Goal: Obtain resource: Obtain resource

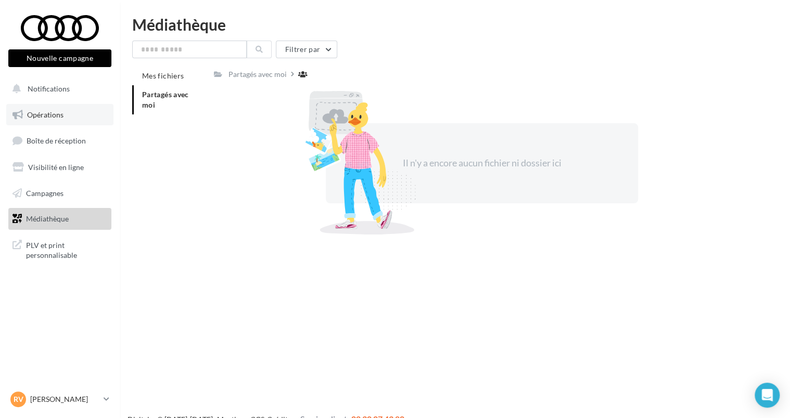
click at [61, 117] on span "Opérations" at bounding box center [45, 114] width 36 height 9
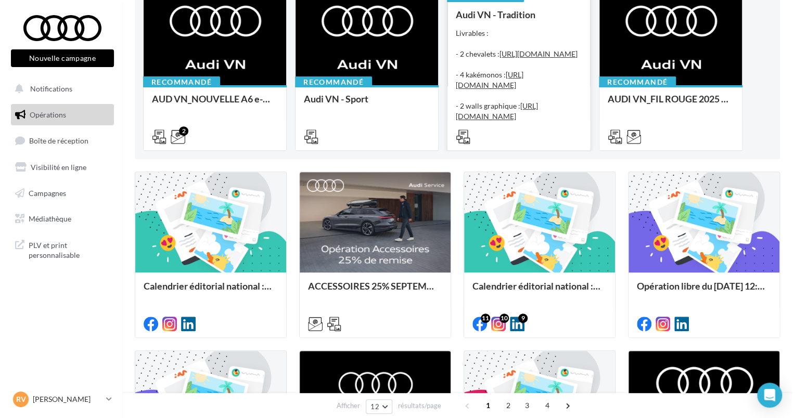
scroll to position [260, 0]
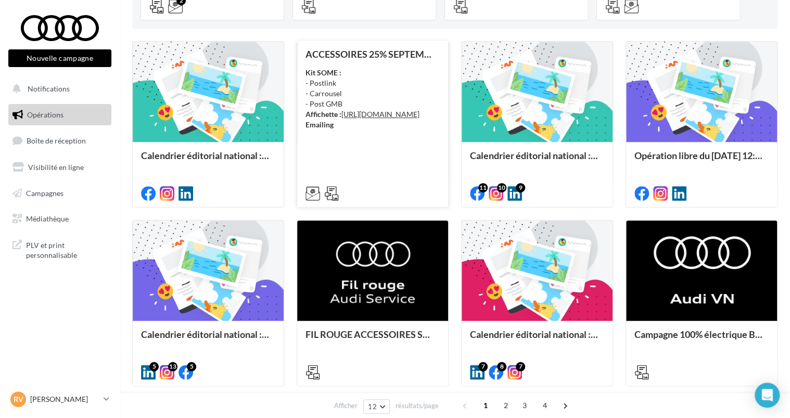
click at [356, 81] on div "Kit SOME : - Postlink - Carrousel - Post GMB Affichette : https://audi.get-it-s…" at bounding box center [372, 99] width 134 height 62
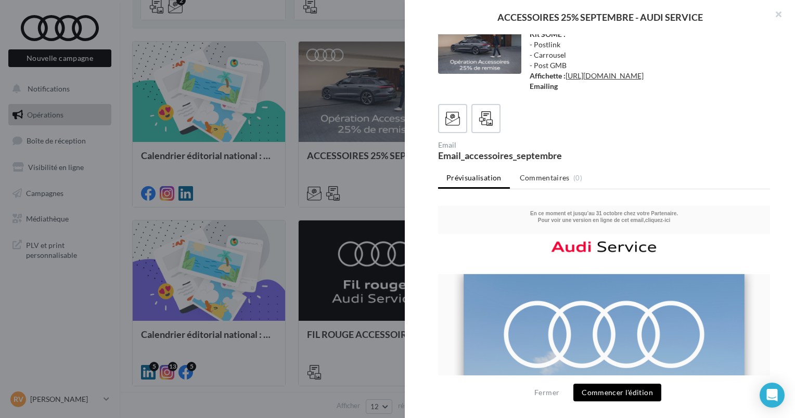
scroll to position [0, 0]
click at [631, 388] on button "Commencer l'édition" at bounding box center [618, 393] width 88 height 18
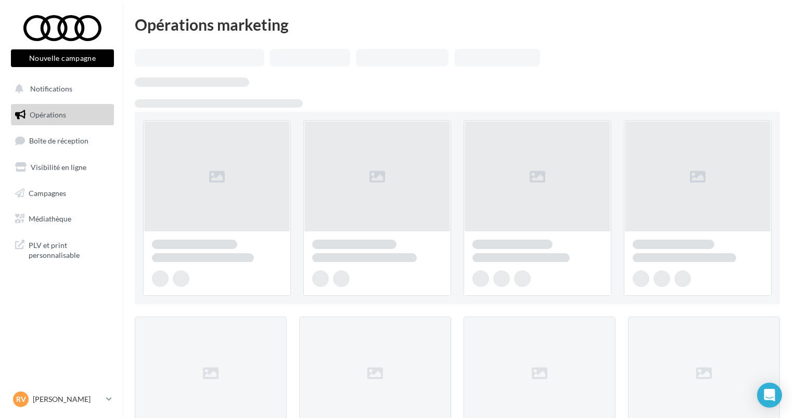
scroll to position [260, 0]
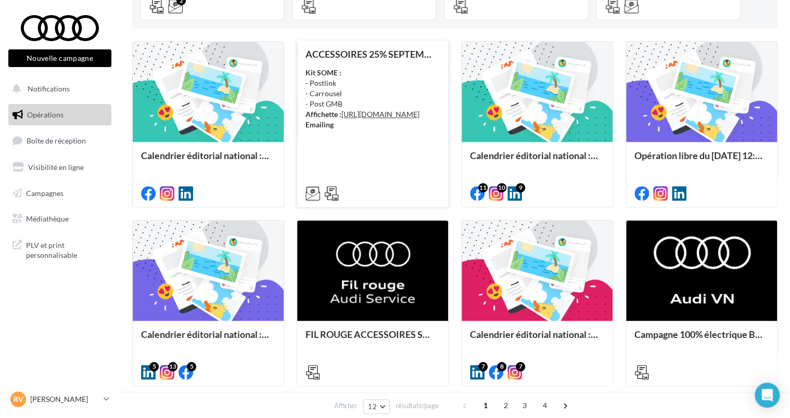
click at [398, 76] on div "Kit SOME : - Postlink - Carrousel - Post GMB Affichette : https://audi.get-it-s…" at bounding box center [372, 99] width 134 height 62
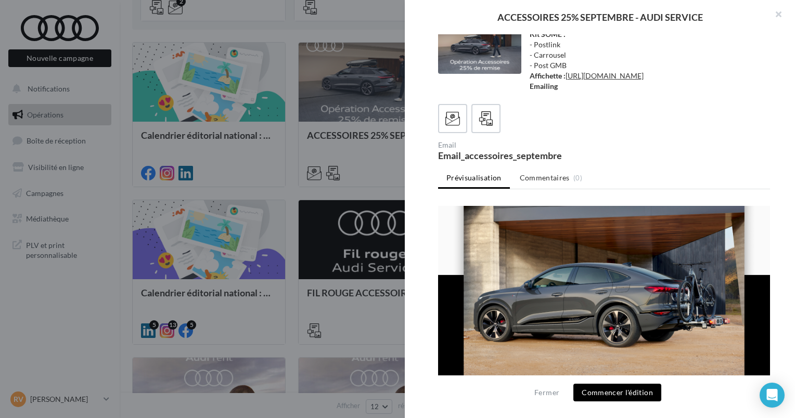
click at [552, 258] on img at bounding box center [604, 212] width 332 height 426
click at [489, 126] on icon at bounding box center [486, 118] width 15 height 15
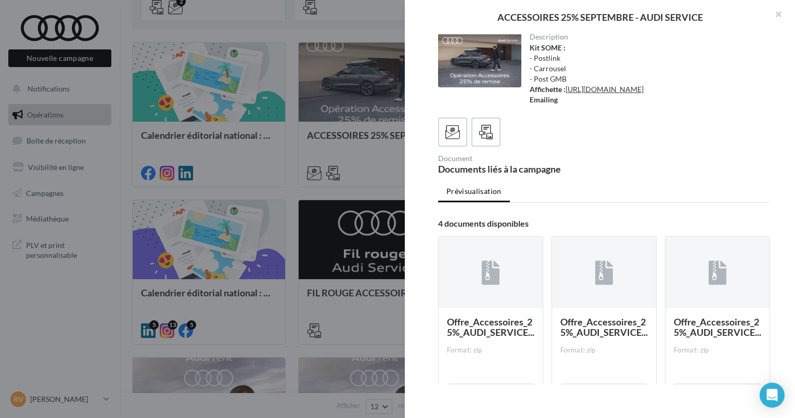
scroll to position [0, 0]
click at [458, 141] on icon at bounding box center [452, 133] width 15 height 15
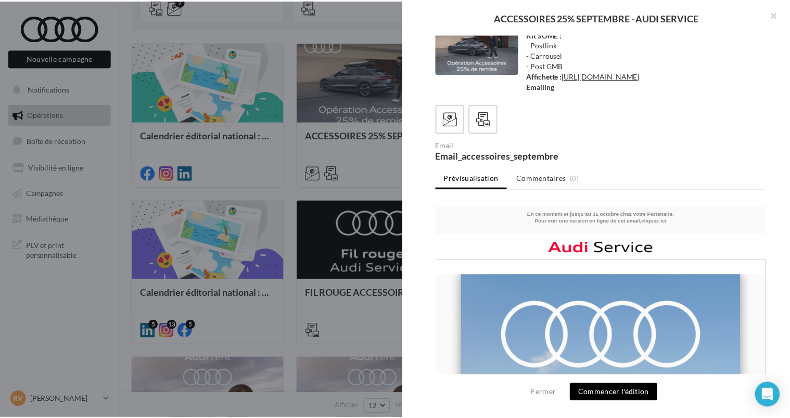
scroll to position [34, 0]
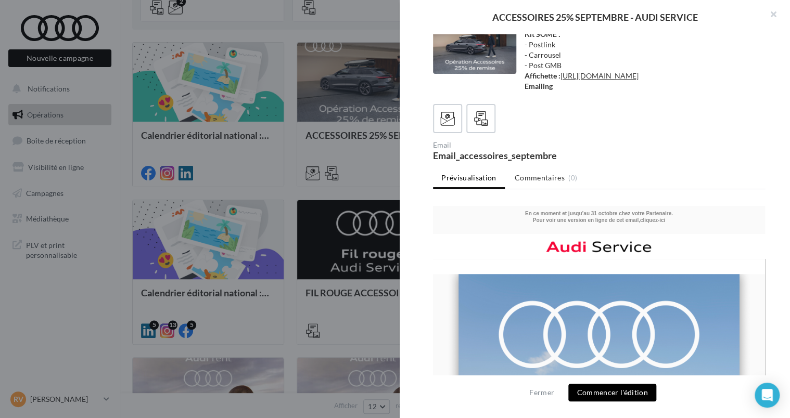
click at [377, 142] on div at bounding box center [395, 209] width 790 height 418
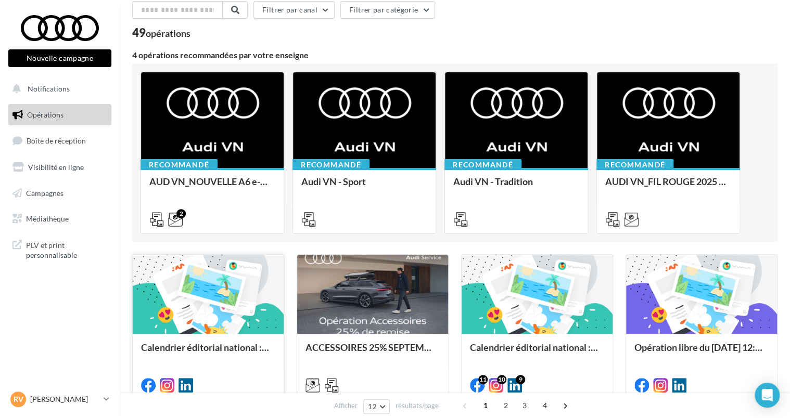
scroll to position [0, 0]
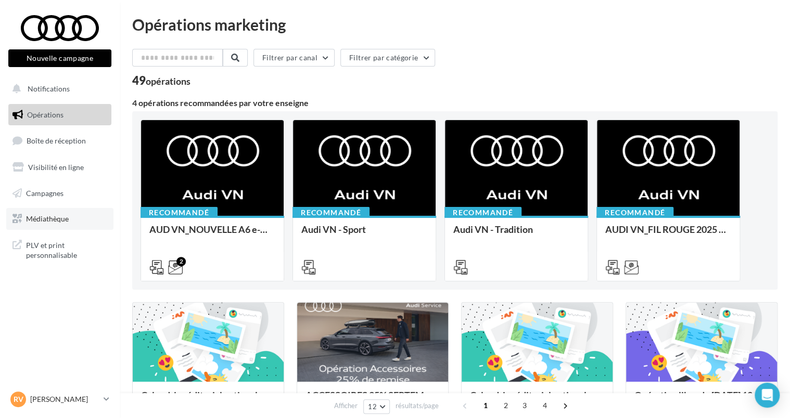
click at [73, 219] on link "Médiathèque" at bounding box center [59, 219] width 107 height 22
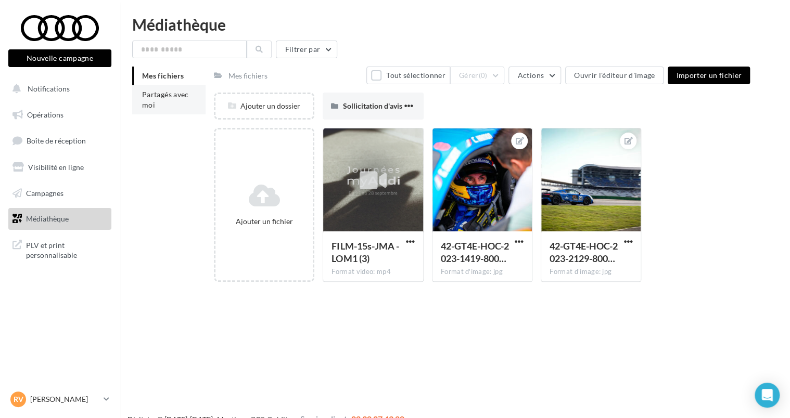
click at [164, 101] on li "Partagés avec moi" at bounding box center [168, 99] width 73 height 29
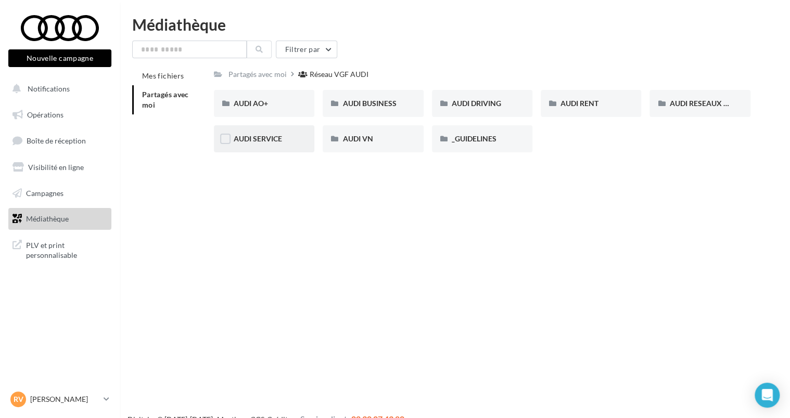
click at [281, 141] on span "AUDI SERVICE" at bounding box center [258, 138] width 48 height 9
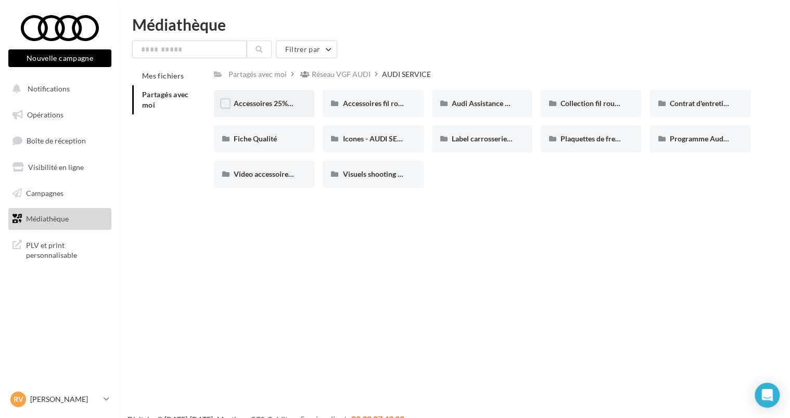
click at [281, 109] on div "Accessoires 25% septembre - AUDI SERVICE" at bounding box center [264, 103] width 100 height 27
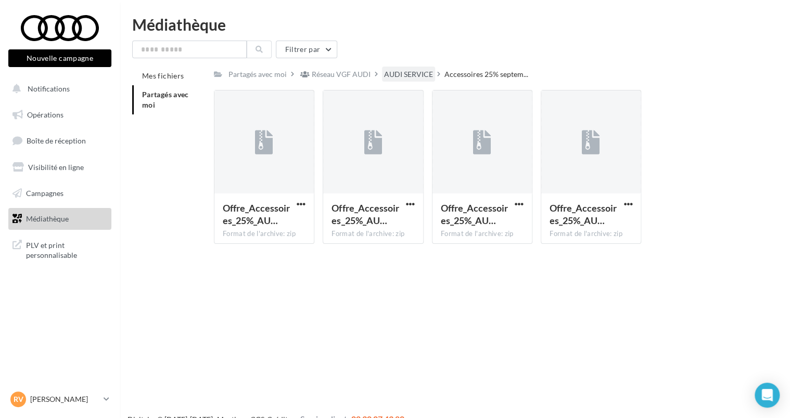
click at [403, 76] on div "AUDI SERVICE" at bounding box center [408, 74] width 49 height 10
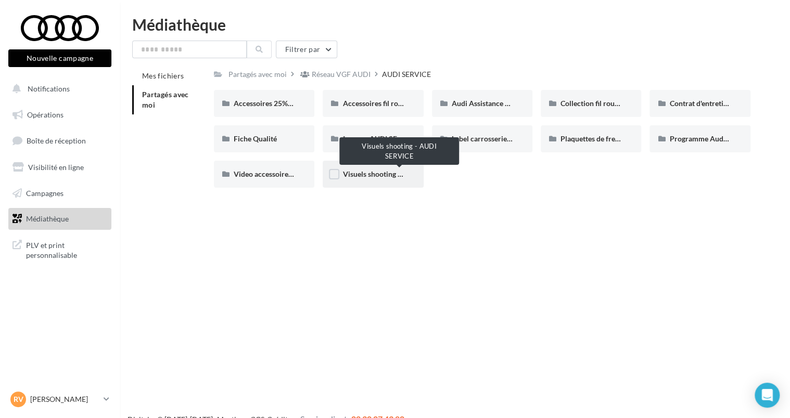
click at [396, 175] on span "Visuels shooting - AUDI SERVICE" at bounding box center [395, 174] width 107 height 9
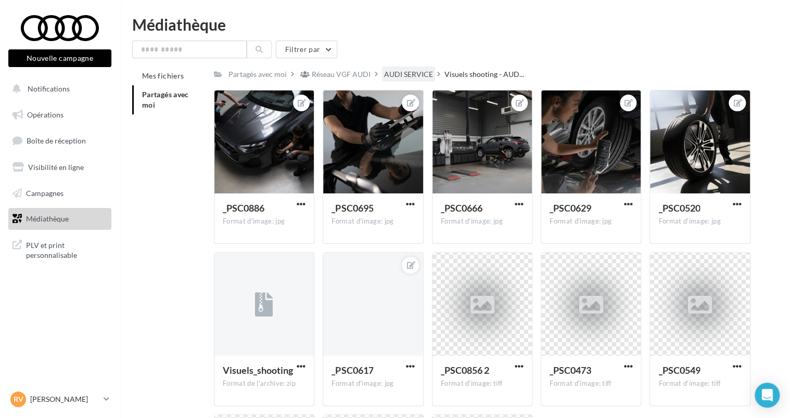
click at [409, 79] on div "AUDI SERVICE" at bounding box center [408, 74] width 49 height 10
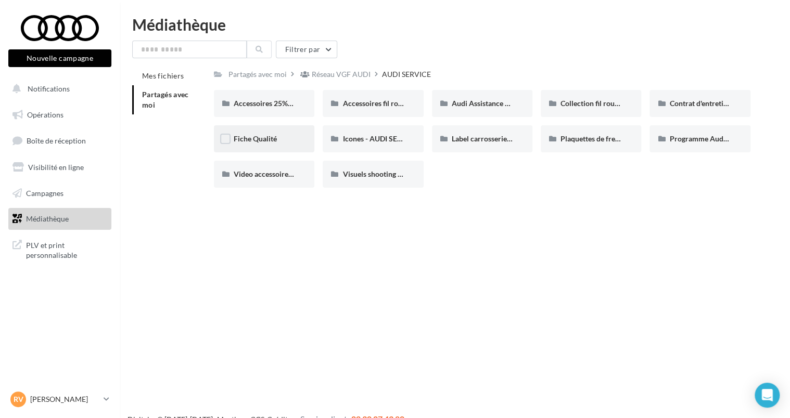
click at [277, 139] on span "Fiche Qualité" at bounding box center [255, 138] width 43 height 9
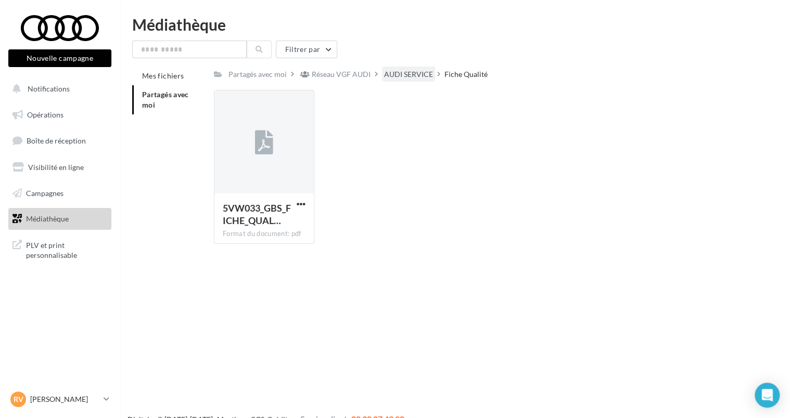
click at [416, 79] on div "AUDI SERVICE" at bounding box center [408, 74] width 49 height 10
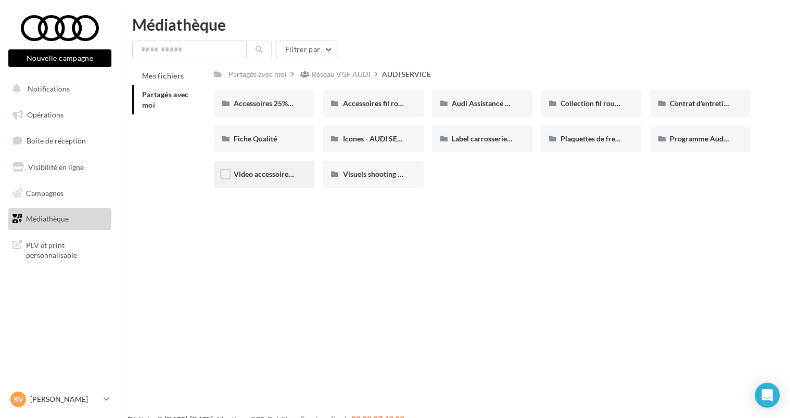
click at [284, 180] on div "Video accessoires - AUDI SERVICE" at bounding box center [264, 174] width 100 height 27
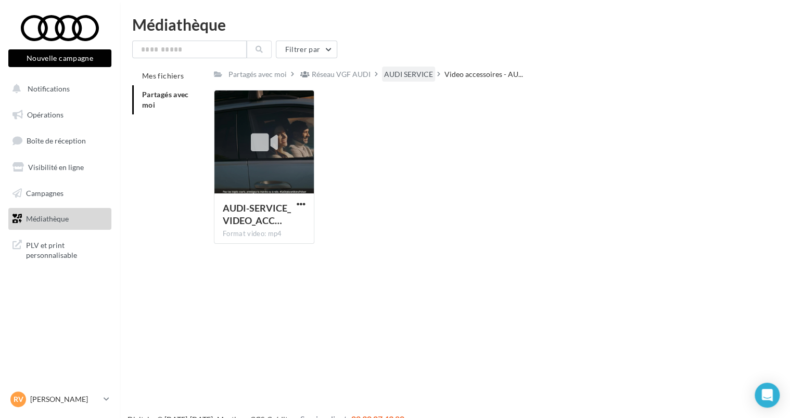
click at [396, 78] on div "AUDI SERVICE" at bounding box center [408, 74] width 49 height 10
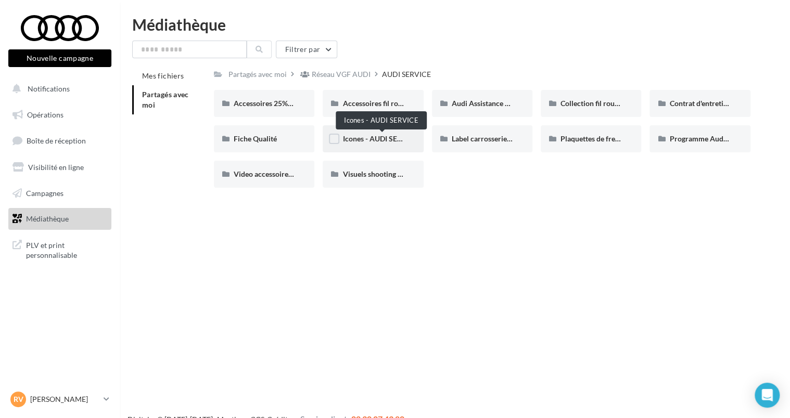
click at [379, 143] on span "Icones - AUDI SERVICE" at bounding box center [379, 138] width 75 height 9
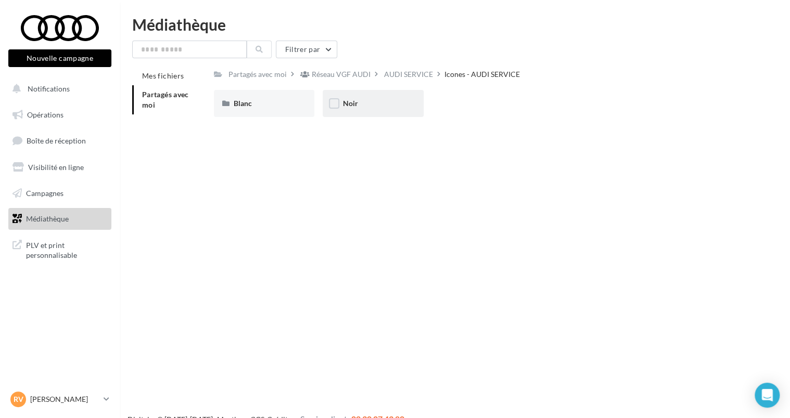
click at [384, 103] on div "Noir" at bounding box center [372, 103] width 61 height 10
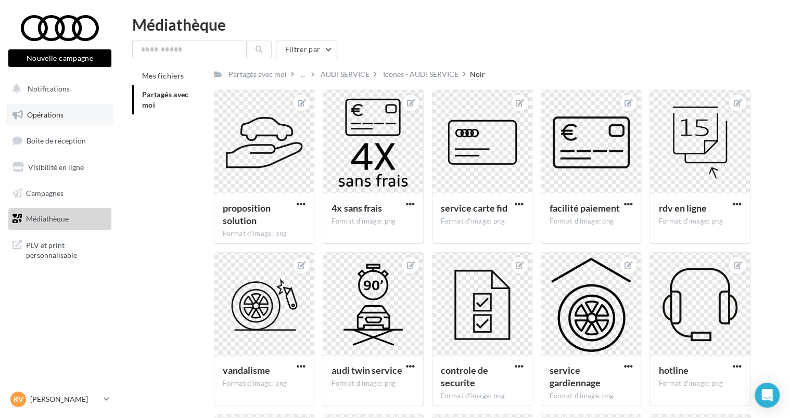
click at [82, 111] on link "Opérations" at bounding box center [59, 115] width 107 height 22
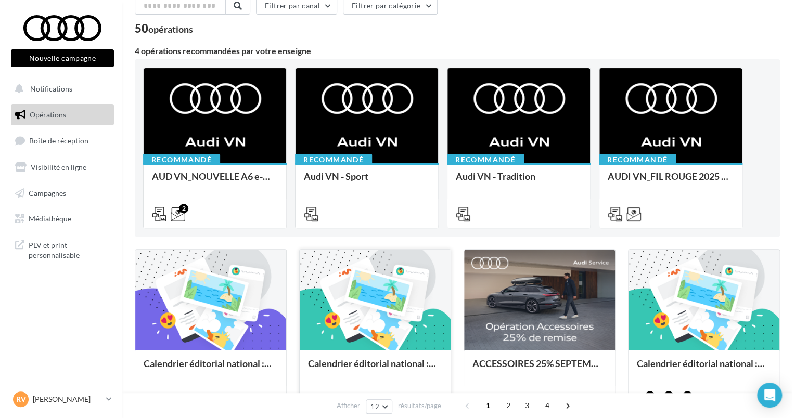
scroll to position [104, 0]
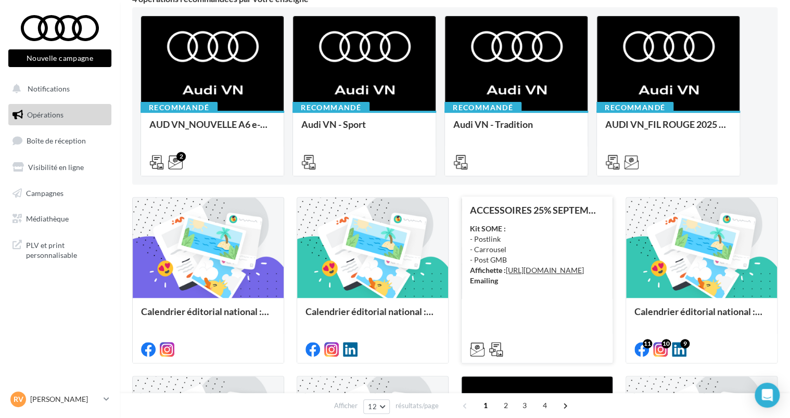
click at [539, 248] on div "Kit SOME : - Postlink - Carrousel - Post GMB Affichette : https://audi.get-it-s…" at bounding box center [537, 255] width 134 height 62
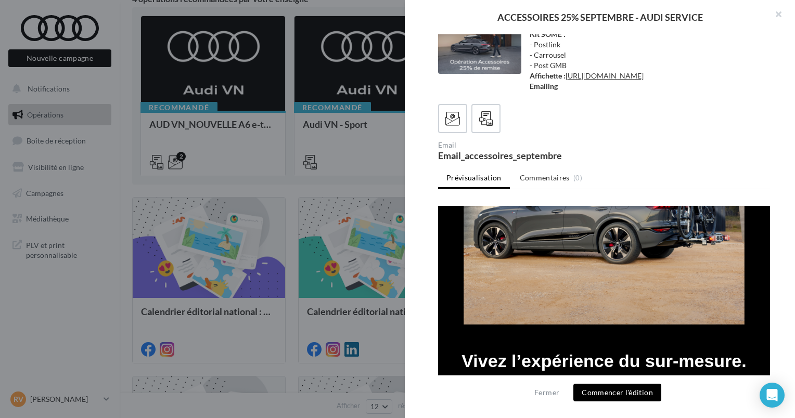
scroll to position [364, 0]
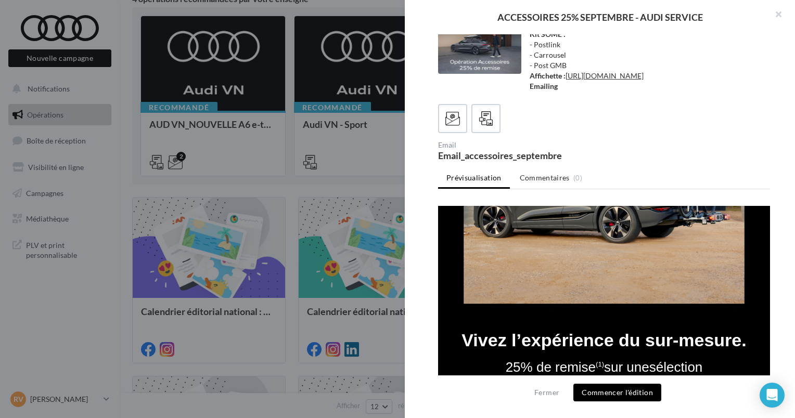
click at [568, 236] on img at bounding box center [604, 108] width 332 height 426
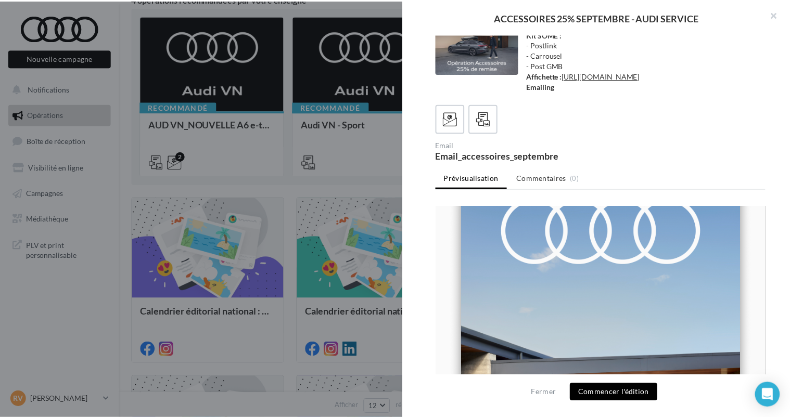
scroll to position [0, 0]
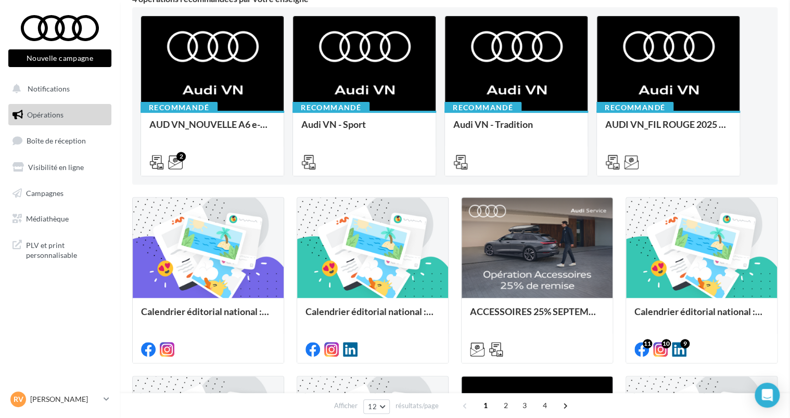
click at [81, 223] on link "Médiathèque" at bounding box center [59, 219] width 107 height 22
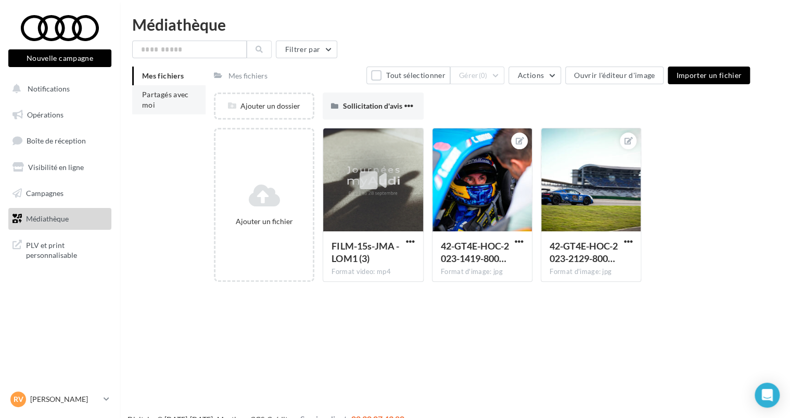
click at [172, 102] on li "Partagés avec moi" at bounding box center [168, 99] width 73 height 29
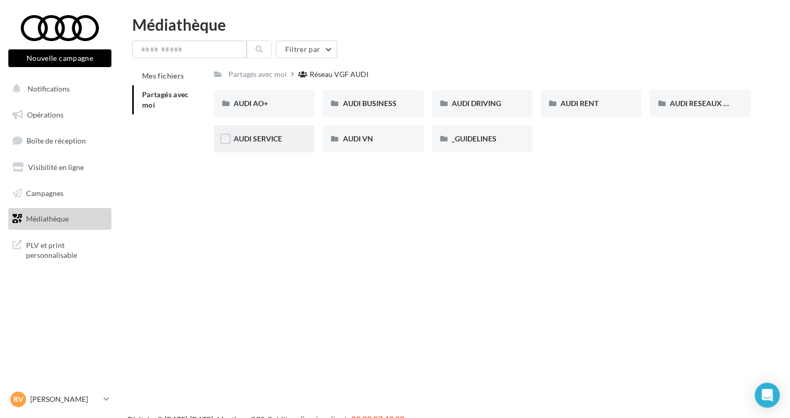
click at [269, 145] on div "AUDI SERVICE" at bounding box center [264, 138] width 100 height 27
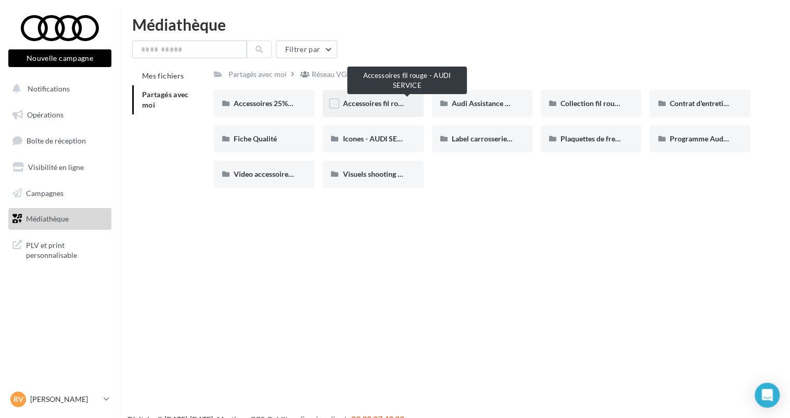
click at [364, 108] on span "Accessoires fil rouge - AUDI SERVICE" at bounding box center [402, 103] width 121 height 9
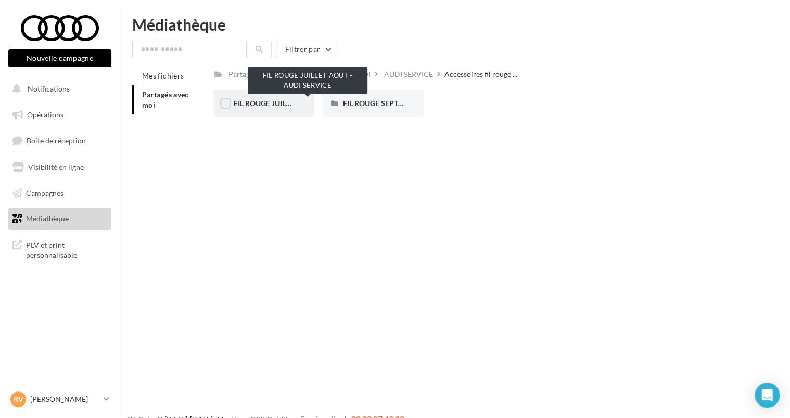
click at [283, 106] on span "FIL ROUGE JUILLET AOUT - AUDI SERVICE" at bounding box center [304, 103] width 140 height 9
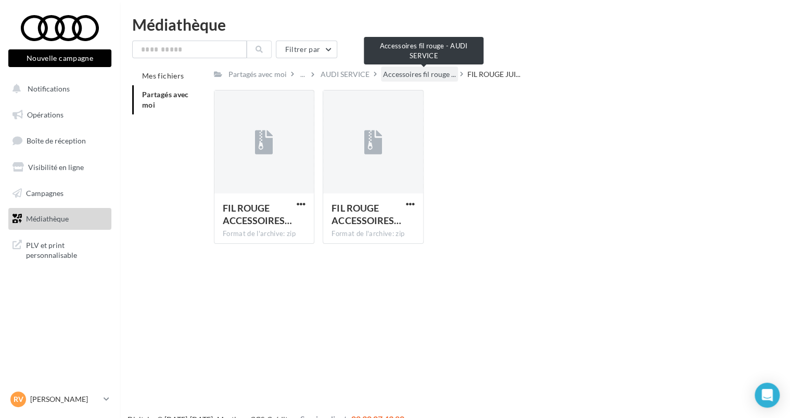
click at [431, 75] on span "Accessoires fil rouge ..." at bounding box center [419, 74] width 73 height 10
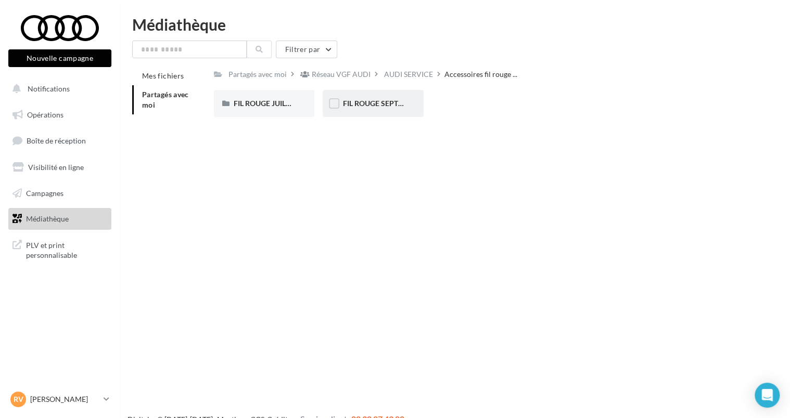
click at [387, 108] on div "FIL ROUGE SEPTEMBRE - AUDI SERVICE" at bounding box center [372, 103] width 61 height 10
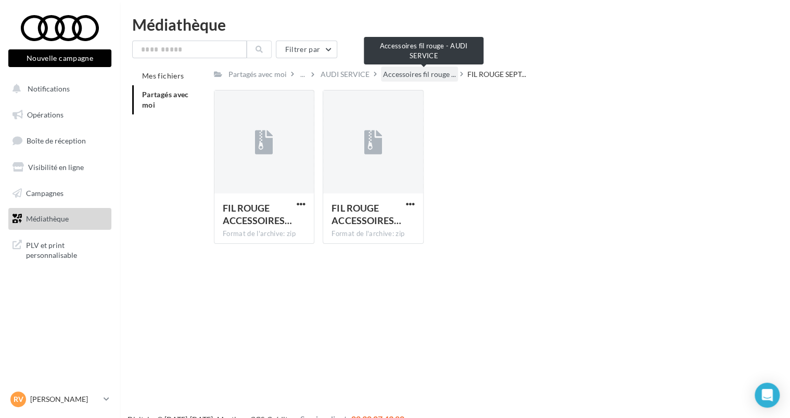
click at [425, 75] on span "Accessoires fil rouge ..." at bounding box center [419, 74] width 73 height 10
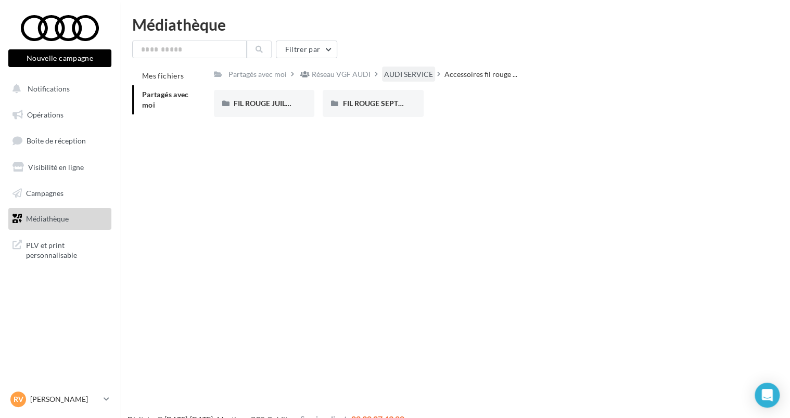
click at [421, 77] on div "AUDI SERVICE" at bounding box center [408, 74] width 49 height 10
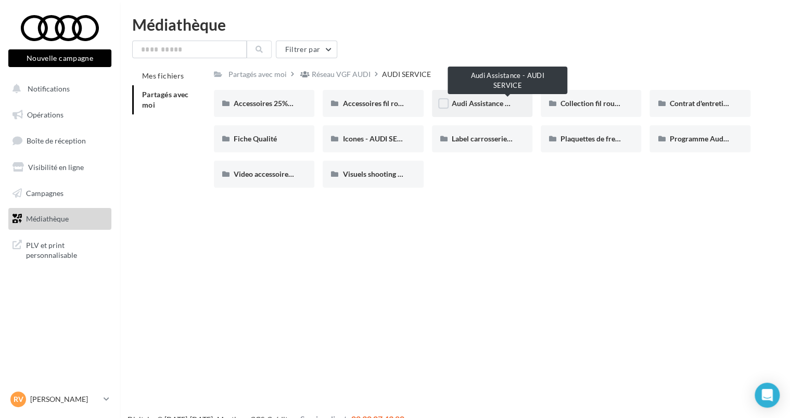
click at [468, 104] on span "Audi Assistance - AUDI SERVICE" at bounding box center [505, 103] width 106 height 9
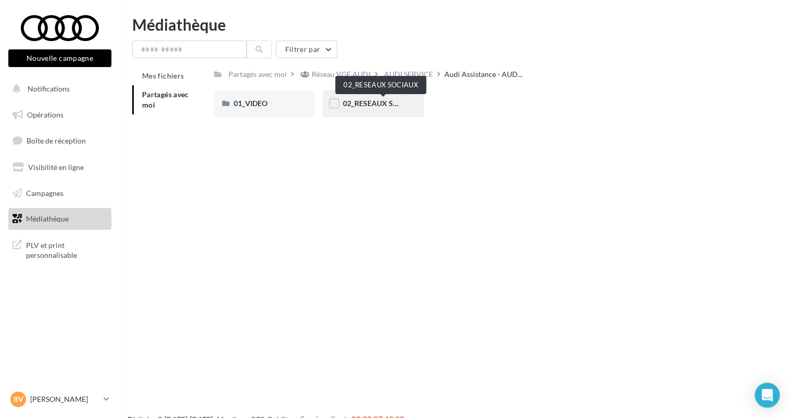
click at [383, 106] on span "02_RESEAUX SOCIAUX" at bounding box center [381, 103] width 78 height 9
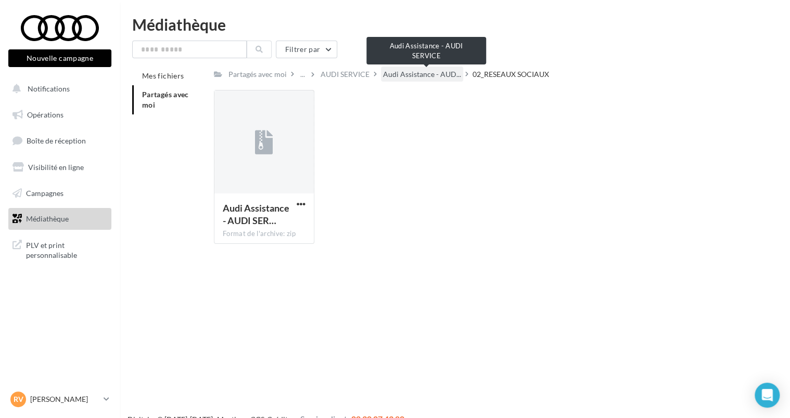
click at [451, 78] on span "Audi Assistance - AUD..." at bounding box center [422, 74] width 78 height 10
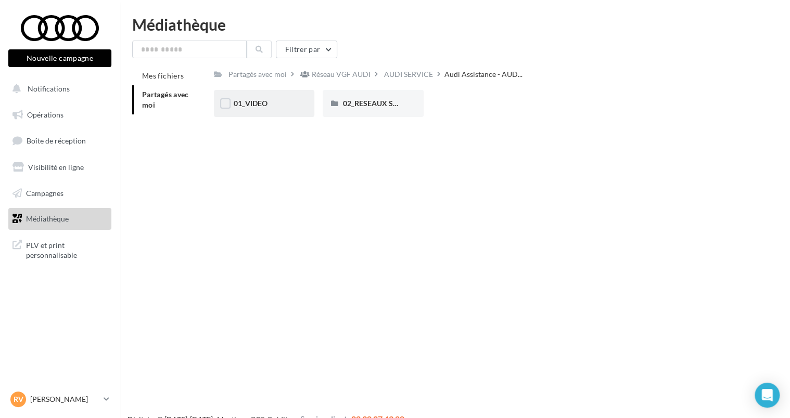
click at [286, 104] on div "01_VIDEO" at bounding box center [264, 103] width 61 height 10
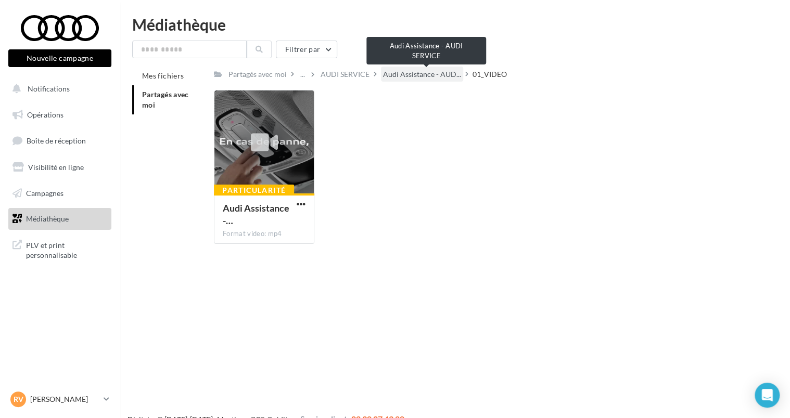
click at [427, 75] on span "Audi Assistance - AUD..." at bounding box center [422, 74] width 78 height 10
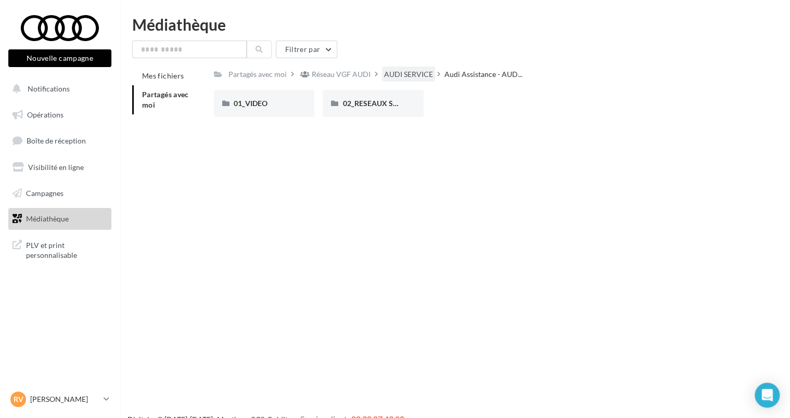
click at [433, 77] on div "AUDI SERVICE" at bounding box center [408, 74] width 49 height 10
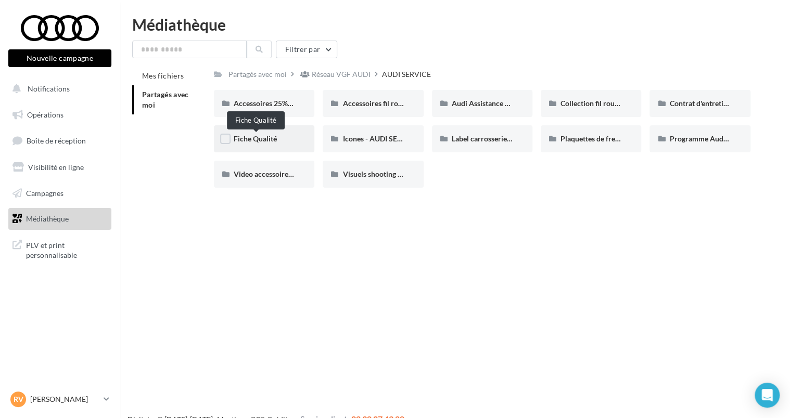
click at [277, 136] on span "Fiche Qualité" at bounding box center [255, 138] width 43 height 9
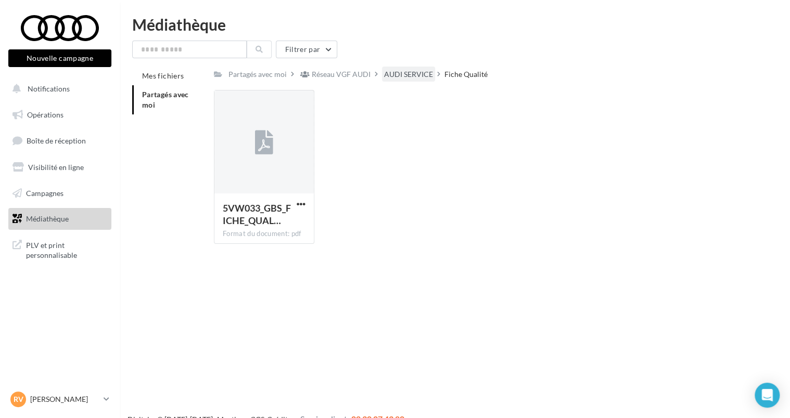
click at [410, 75] on div "AUDI SERVICE" at bounding box center [408, 74] width 49 height 10
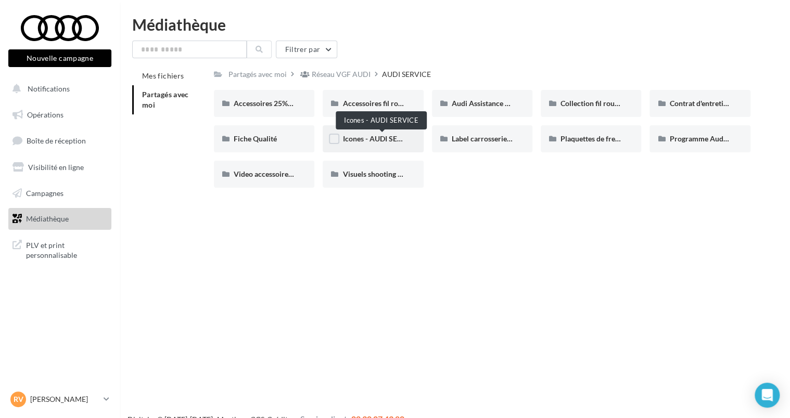
click at [381, 137] on span "Icones - AUDI SERVICE" at bounding box center [379, 138] width 75 height 9
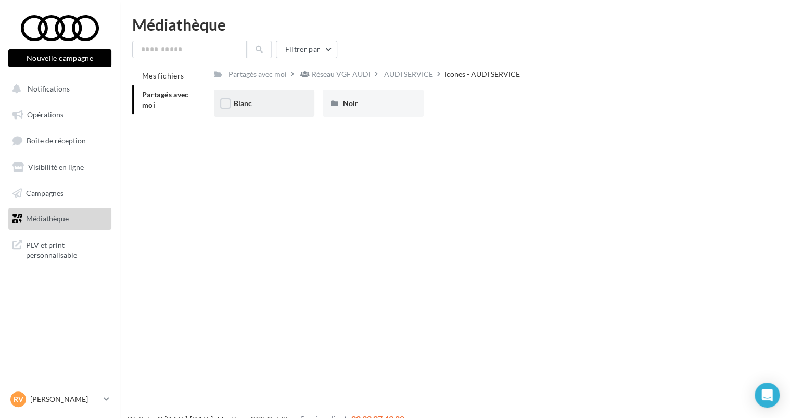
click at [287, 101] on div "Blanc" at bounding box center [264, 103] width 61 height 10
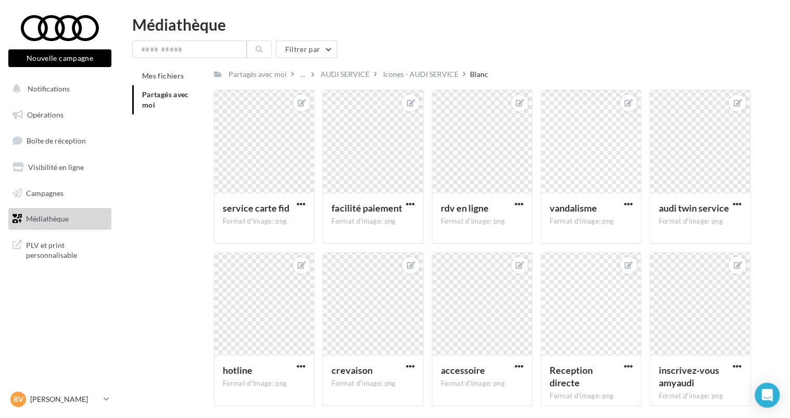
click at [415, 79] on div "Icones - AUDI SERVICE" at bounding box center [420, 74] width 75 height 10
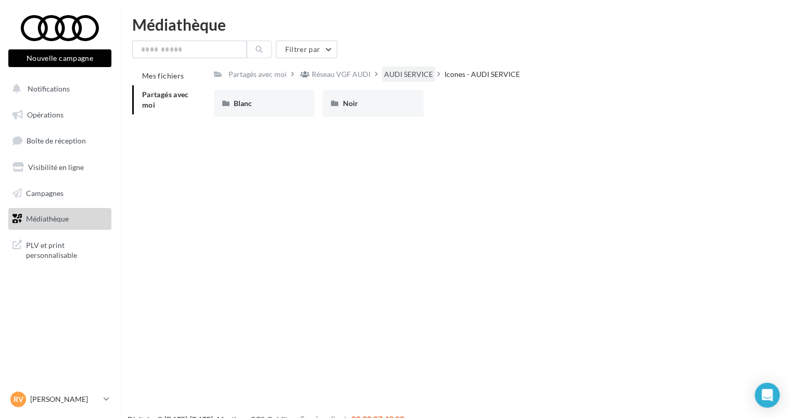
click at [419, 77] on div "AUDI SERVICE" at bounding box center [408, 74] width 49 height 10
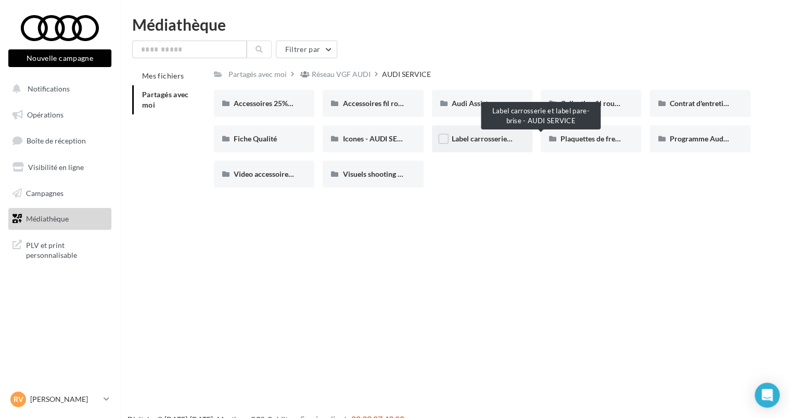
click at [477, 139] on span "Label carrosserie et label pare-brise - AUDI SERVICE" at bounding box center [536, 138] width 169 height 9
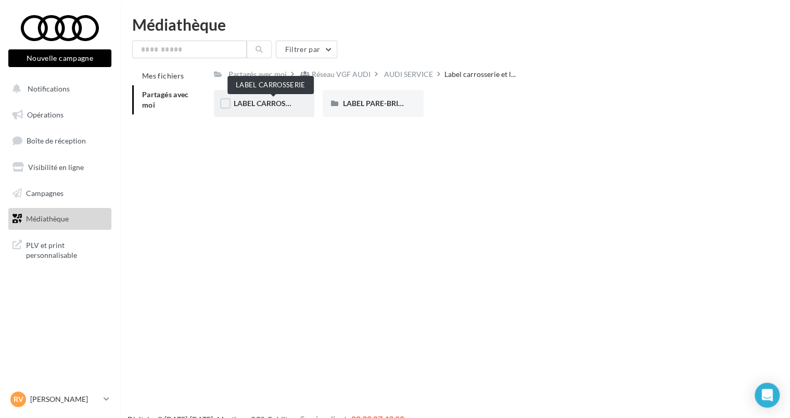
click at [279, 102] on span "LABEL CARROSSERIE" at bounding box center [269, 103] width 71 height 9
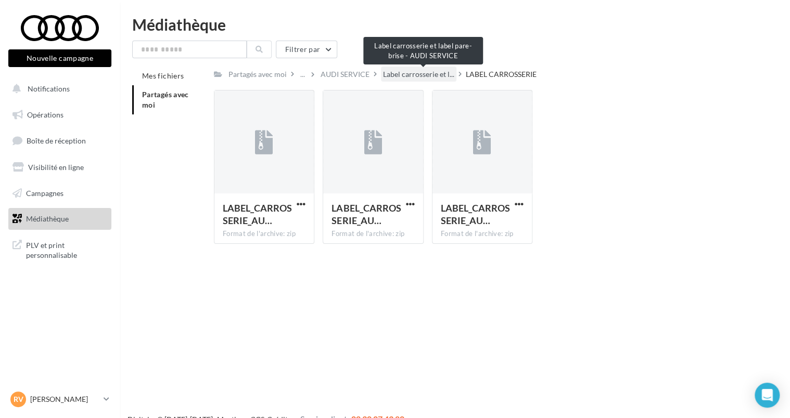
click at [438, 78] on span "Label carrosserie et l..." at bounding box center [418, 74] width 71 height 10
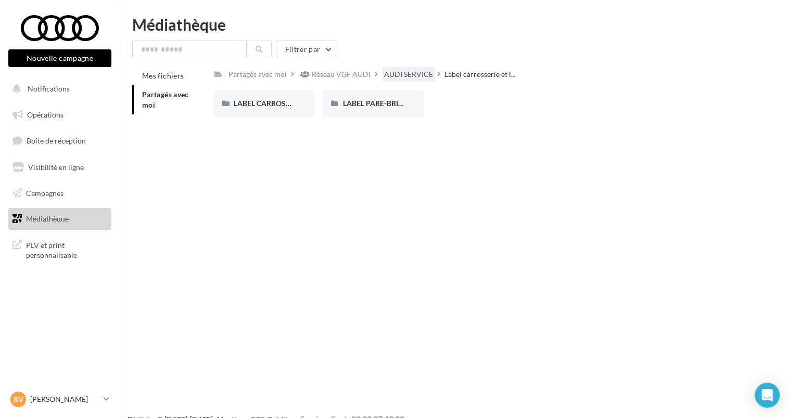
click at [433, 78] on div "AUDI SERVICE" at bounding box center [408, 74] width 49 height 10
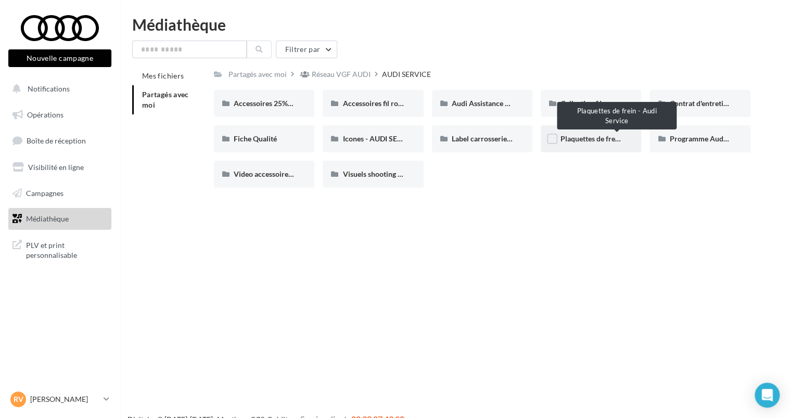
click at [611, 135] on span "Plaquettes de frein - Audi Service" at bounding box center [614, 138] width 108 height 9
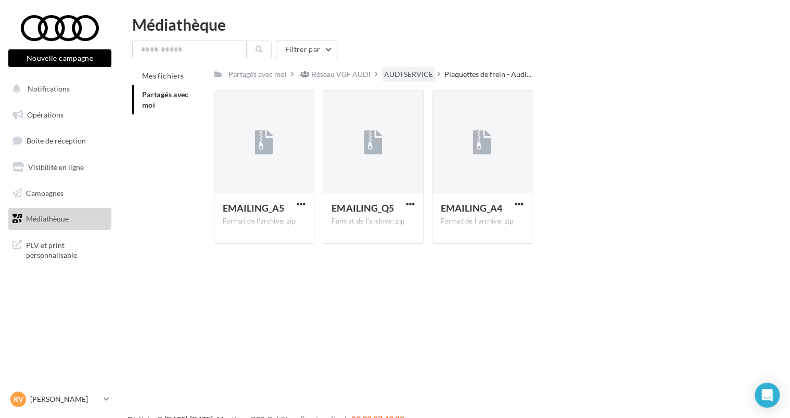
click at [429, 74] on div "AUDI SERVICE" at bounding box center [408, 74] width 49 height 10
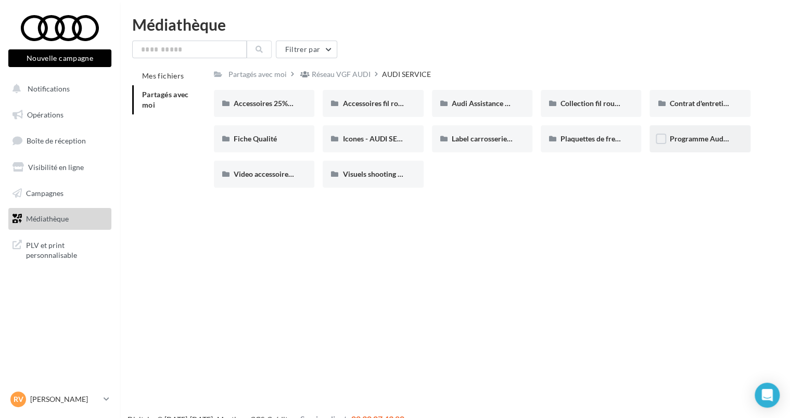
click at [711, 145] on div "Programme Audi 5+ - Segments 2&3 - AUDI SERVICE" at bounding box center [699, 138] width 100 height 27
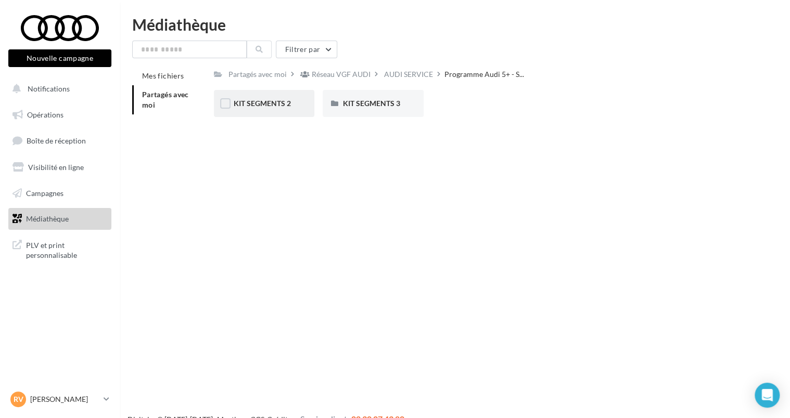
click at [284, 104] on span "KIT SEGMENTS 2" at bounding box center [262, 103] width 57 height 9
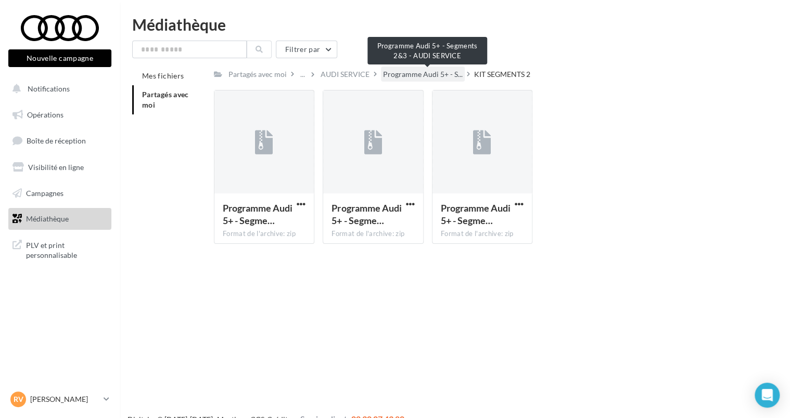
click at [452, 78] on span "Programme Audi 5+ - S..." at bounding box center [423, 74] width 80 height 10
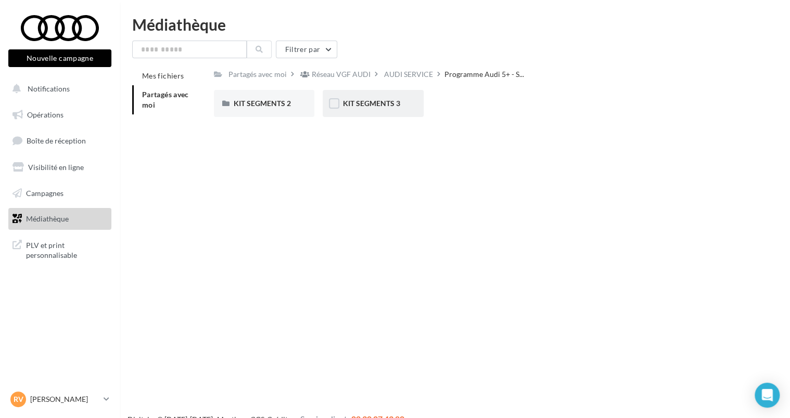
click at [410, 110] on div "KIT SEGMENTS 3" at bounding box center [373, 103] width 100 height 27
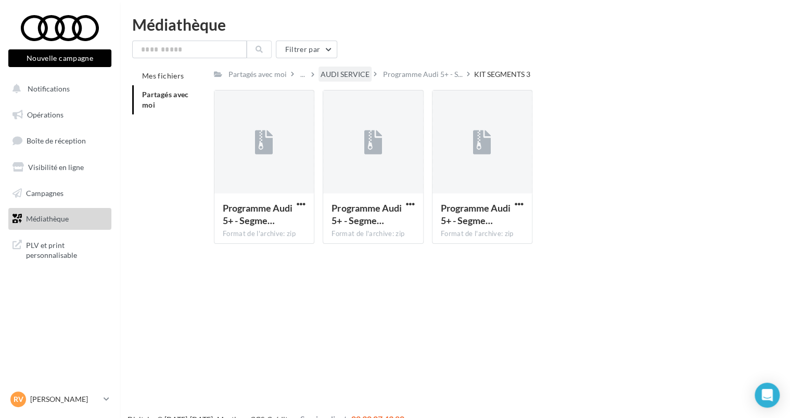
click at [367, 75] on div "AUDI SERVICE" at bounding box center [345, 74] width 49 height 10
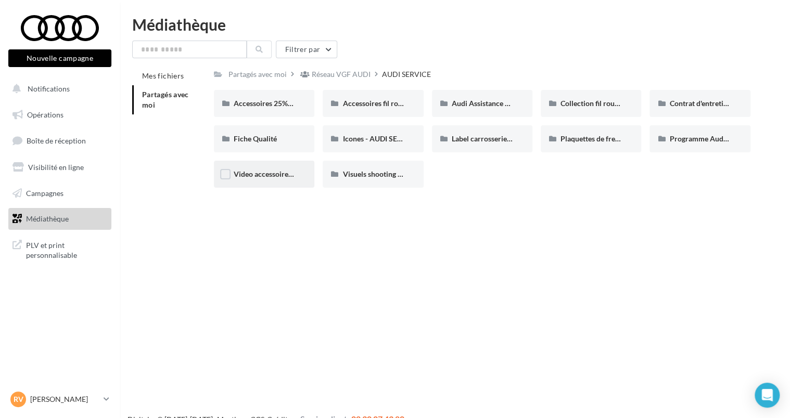
click at [294, 175] on span "Video accessoires - AUDI SERVICE" at bounding box center [290, 174] width 112 height 9
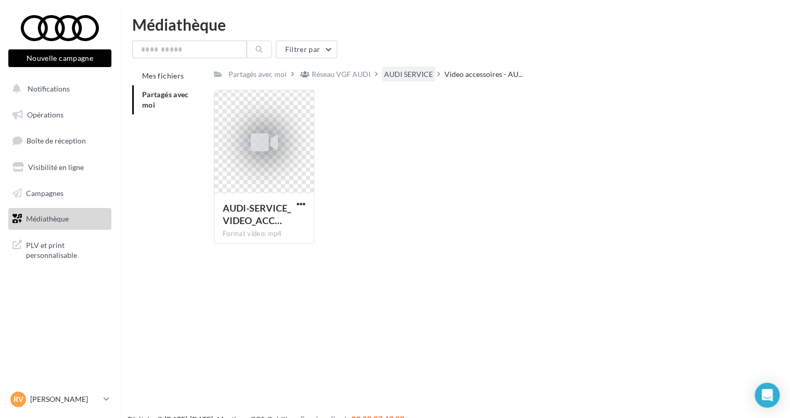
click at [431, 72] on div "AUDI SERVICE" at bounding box center [408, 74] width 49 height 10
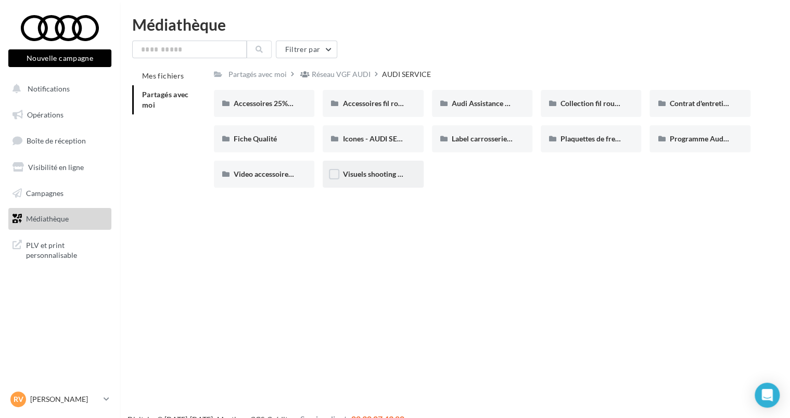
click at [369, 167] on div "Visuels shooting - AUDI SERVICE" at bounding box center [373, 174] width 100 height 27
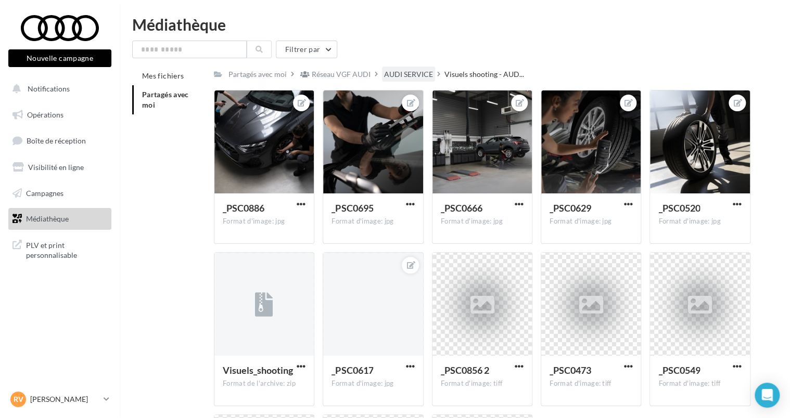
click at [410, 77] on div "AUDI SERVICE" at bounding box center [408, 74] width 49 height 10
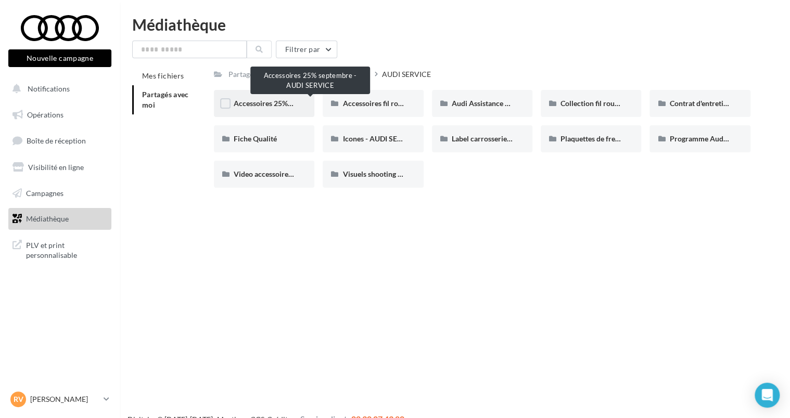
click at [274, 104] on span "Accessoires 25% septembre - AUDI SERVICE" at bounding box center [306, 103] width 144 height 9
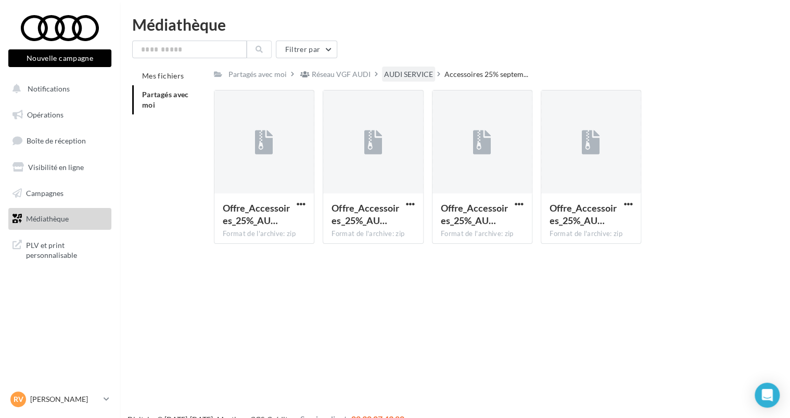
click at [413, 77] on div "AUDI SERVICE" at bounding box center [408, 74] width 49 height 10
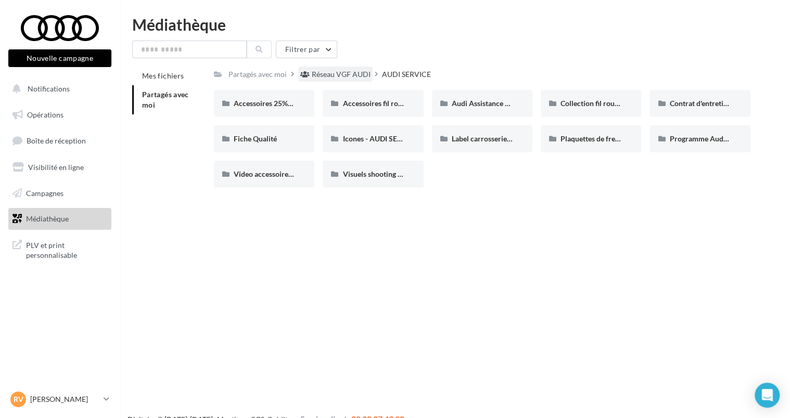
click at [365, 73] on div "Réseau VGF AUDI" at bounding box center [341, 74] width 59 height 10
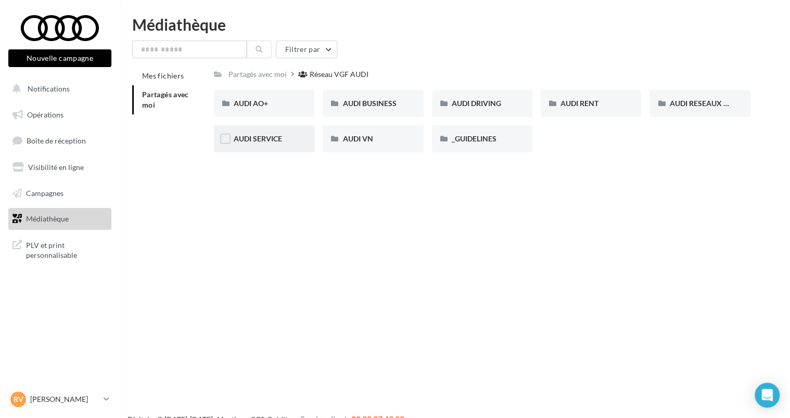
click at [273, 146] on div "AUDI SERVICE" at bounding box center [264, 138] width 100 height 27
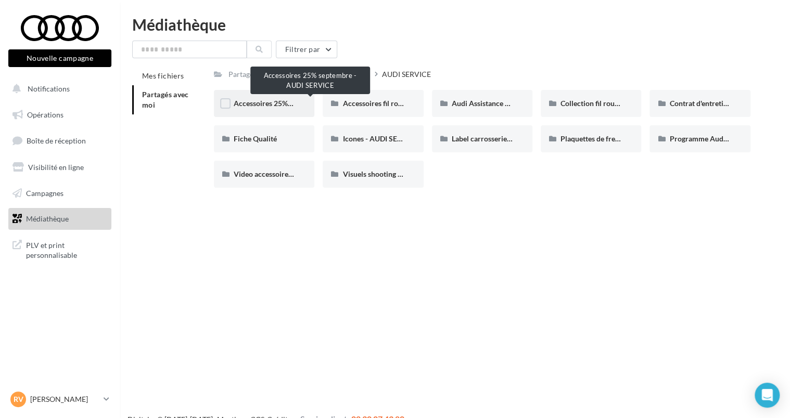
click at [263, 107] on span "Accessoires 25% septembre - AUDI SERVICE" at bounding box center [306, 103] width 144 height 9
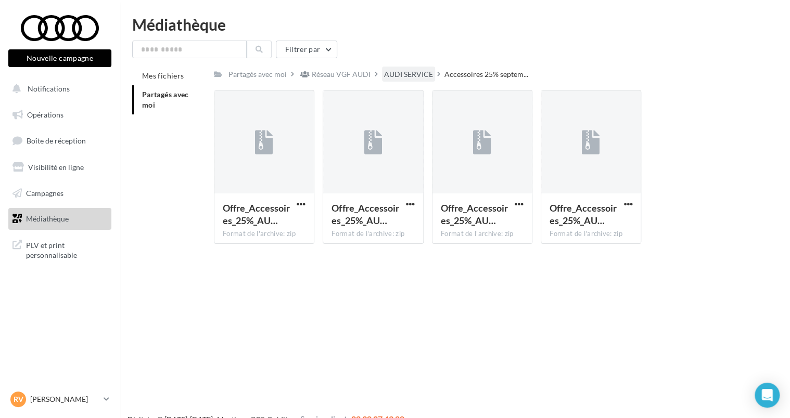
click at [415, 74] on div "AUDI SERVICE" at bounding box center [408, 74] width 49 height 10
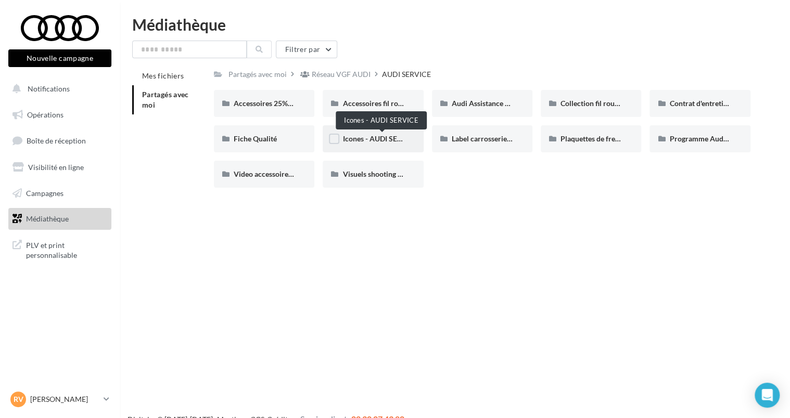
click at [395, 138] on span "Icones - AUDI SERVICE" at bounding box center [379, 138] width 75 height 9
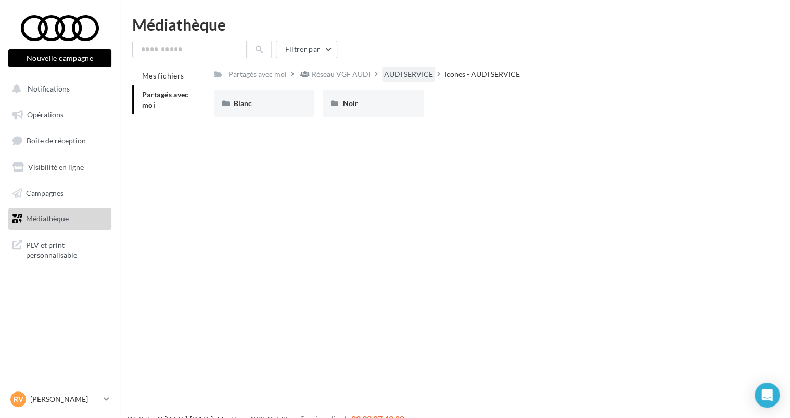
click at [408, 79] on div "AUDI SERVICE" at bounding box center [408, 74] width 49 height 10
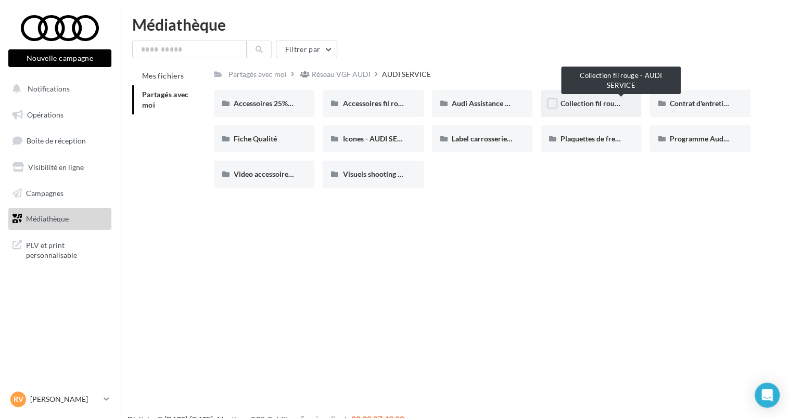
click at [585, 104] on span "Collection fil rouge - AUDI SERVICE" at bounding box center [618, 103] width 116 height 9
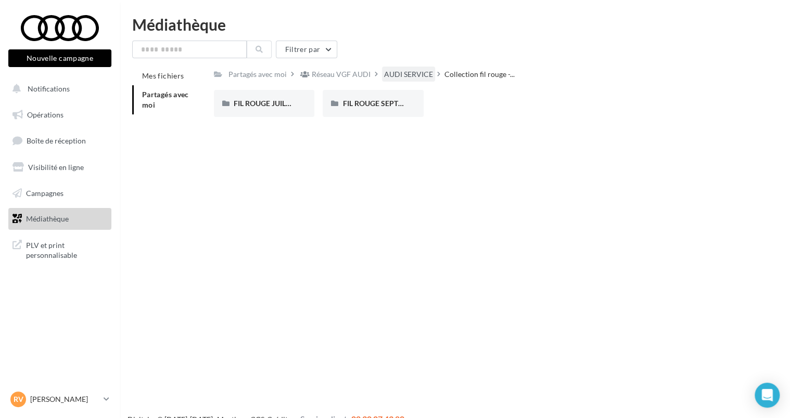
click at [429, 77] on div "AUDI SERVICE" at bounding box center [408, 74] width 49 height 10
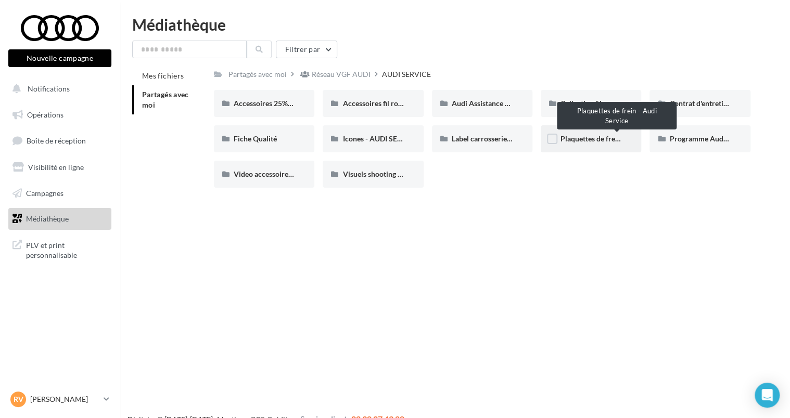
click at [587, 143] on span "Plaquettes de frein - Audi Service" at bounding box center [614, 138] width 108 height 9
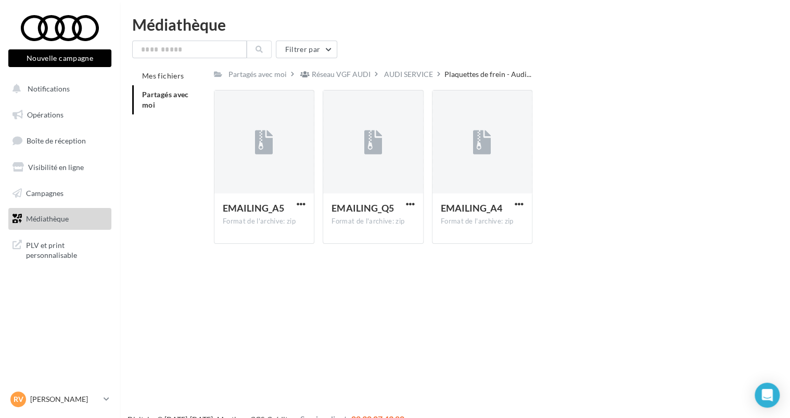
click at [442, 69] on div "AUDI SERVICE" at bounding box center [413, 74] width 62 height 15
click at [424, 83] on div "Partagés avec moi Réseau VGF AUDI AUDI SERVICE Plaquettes de frein - Audi... Rs…" at bounding box center [482, 160] width 537 height 186
click at [426, 75] on div "AUDI SERVICE" at bounding box center [408, 74] width 49 height 10
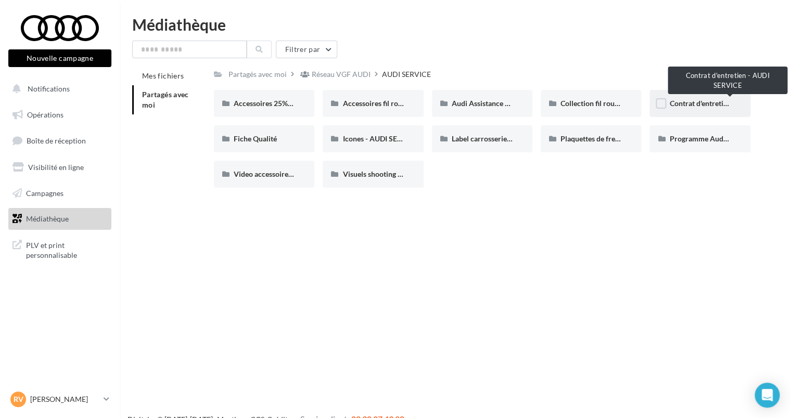
click at [710, 108] on span "Contrat d'entretien - AUDI SERVICE" at bounding box center [727, 103] width 116 height 9
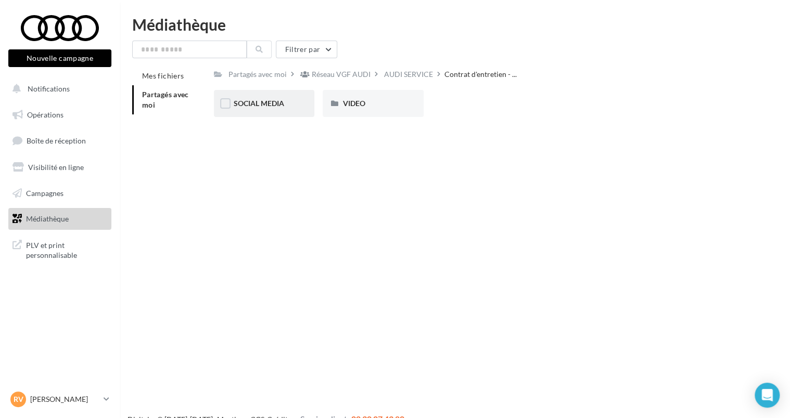
click at [295, 113] on div "SOCIAL MEDIA" at bounding box center [264, 103] width 100 height 27
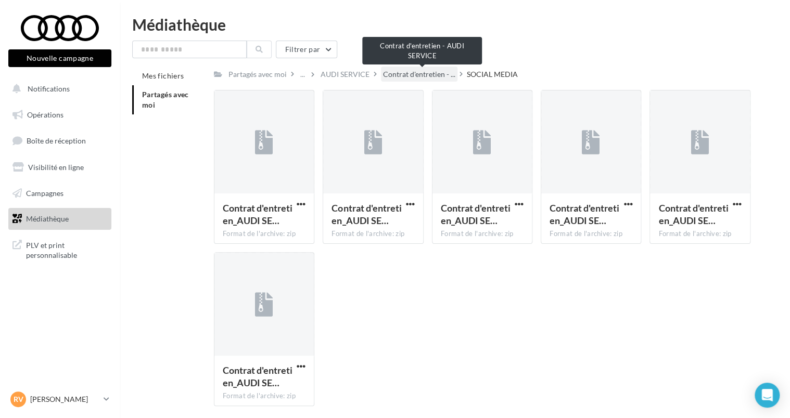
click at [426, 71] on span "Contrat d'entretien - ..." at bounding box center [419, 74] width 72 height 10
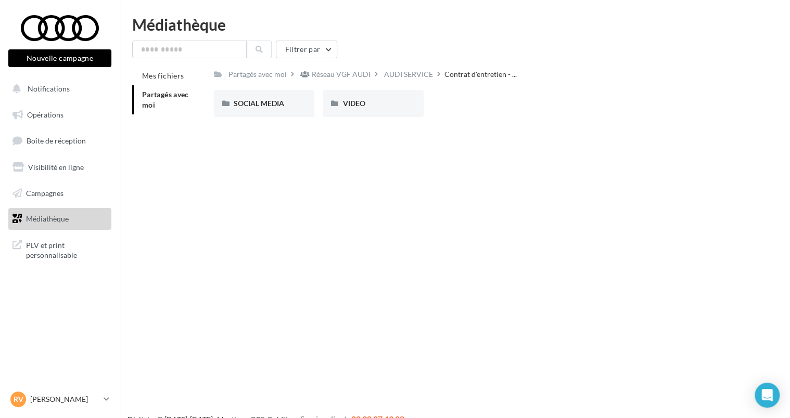
click at [314, 74] on div "Réseau VGF AUDI" at bounding box center [341, 74] width 59 height 10
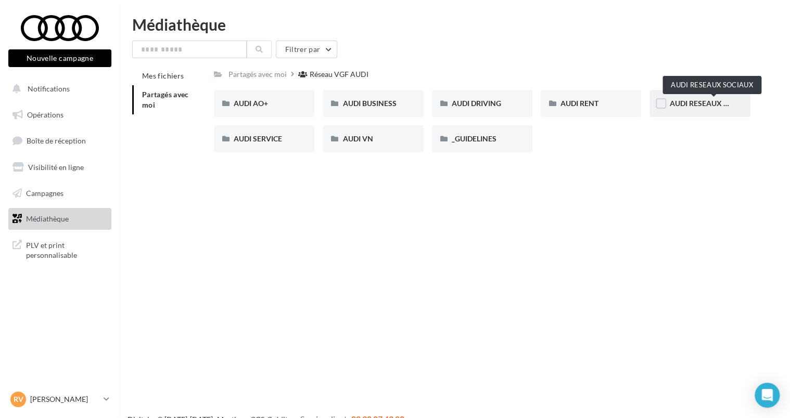
click at [720, 107] on span "AUDI RESEAUX SOCIAUX" at bounding box center [712, 103] width 86 height 9
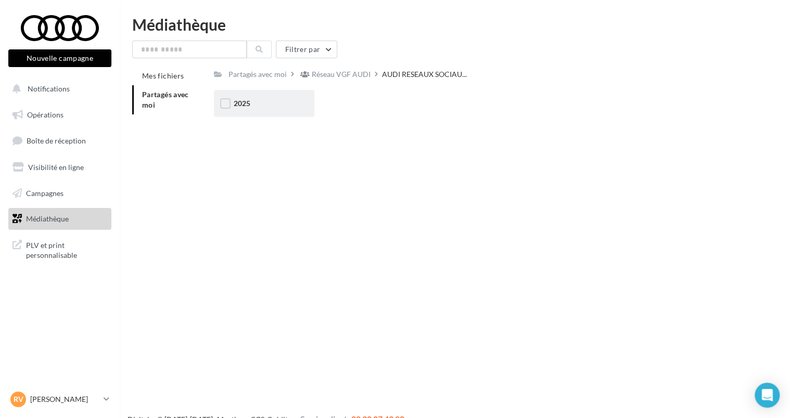
click at [282, 106] on div "2025" at bounding box center [264, 103] width 61 height 10
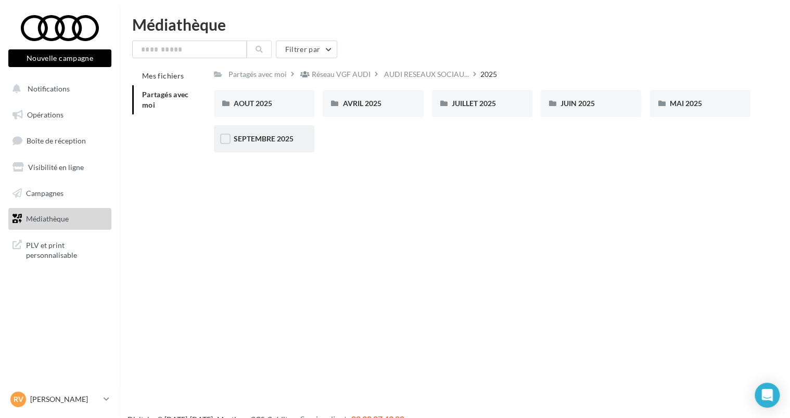
click at [292, 137] on span "SEPTEMBRE 2025" at bounding box center [264, 138] width 60 height 9
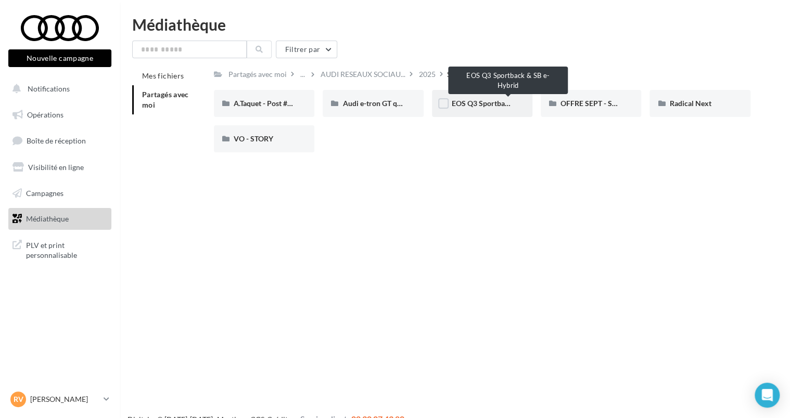
click at [493, 106] on span "EOS Q3 Sportback & SB e-Hybrid" at bounding box center [506, 103] width 109 height 9
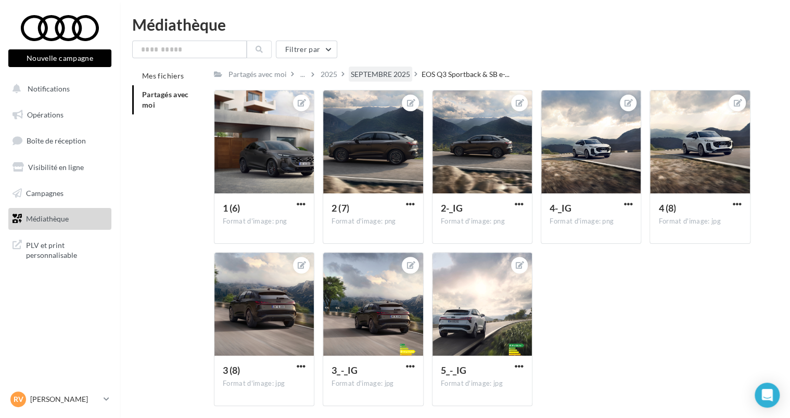
click at [385, 69] on div "SEPTEMBRE 2025" at bounding box center [380, 74] width 63 height 15
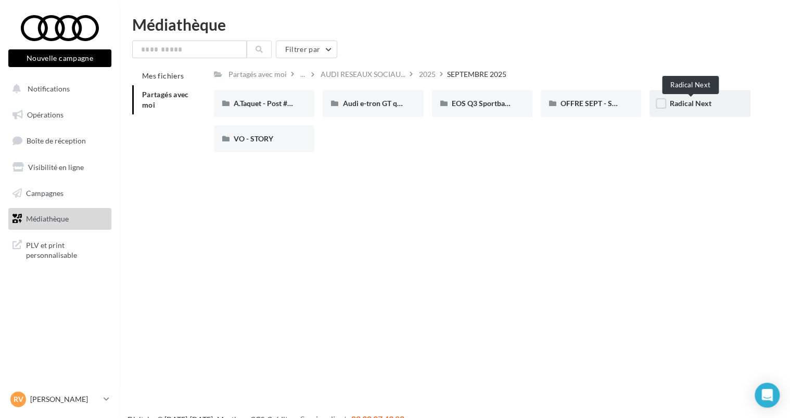
click at [691, 101] on span "Radical Next" at bounding box center [690, 103] width 42 height 9
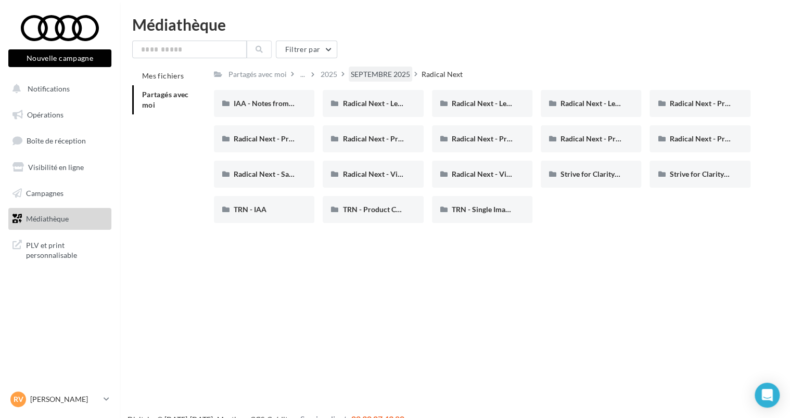
click at [386, 71] on div "SEPTEMBRE 2025" at bounding box center [380, 74] width 59 height 10
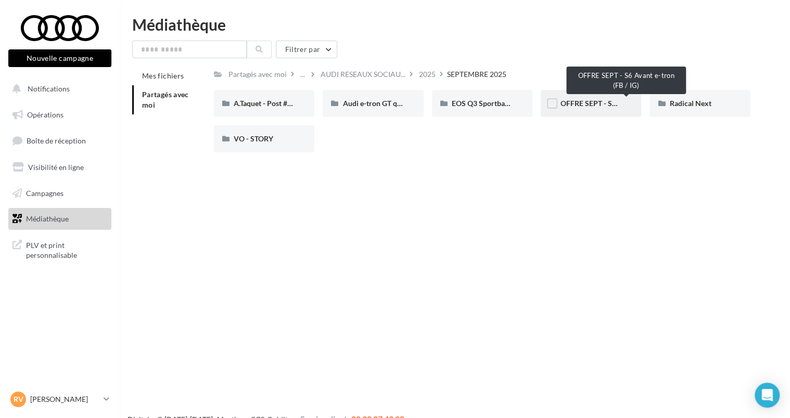
click at [610, 104] on span "OFFRE SEPT - S6 Avant e-tron (FB / IG)" at bounding box center [622, 103] width 125 height 9
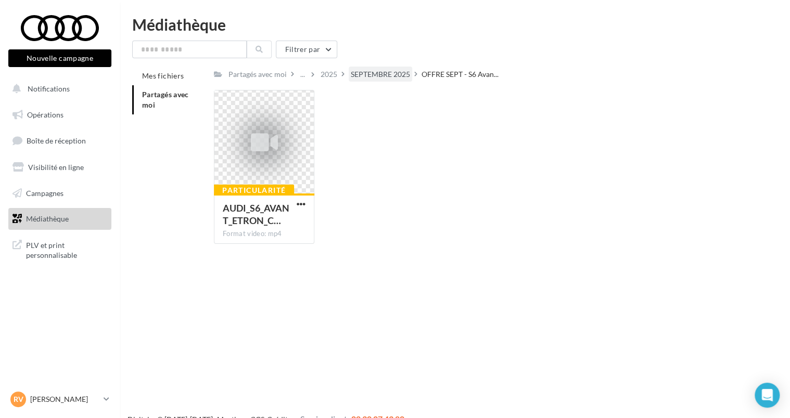
click at [399, 75] on div "SEPTEMBRE 2025" at bounding box center [380, 74] width 59 height 10
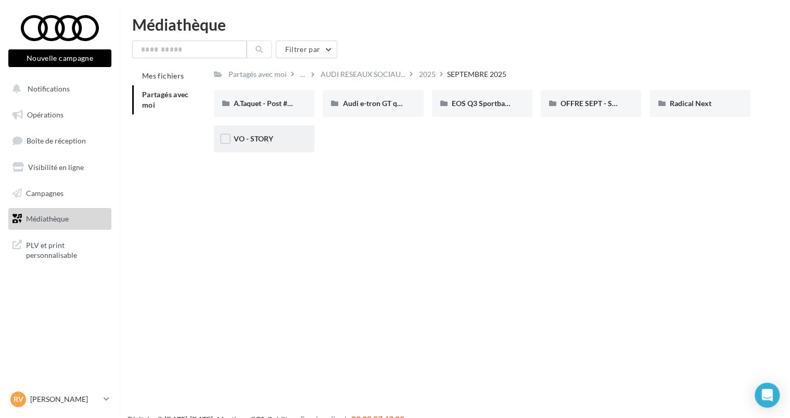
click at [276, 146] on div "VO - STORY" at bounding box center [264, 138] width 100 height 27
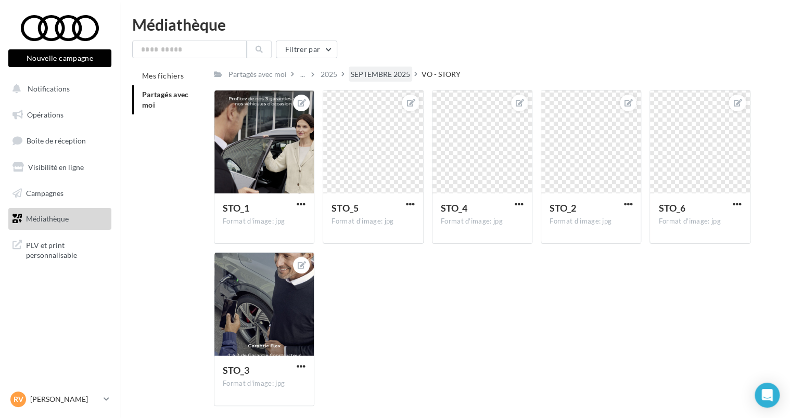
click at [379, 72] on div "SEPTEMBRE 2025" at bounding box center [380, 74] width 59 height 10
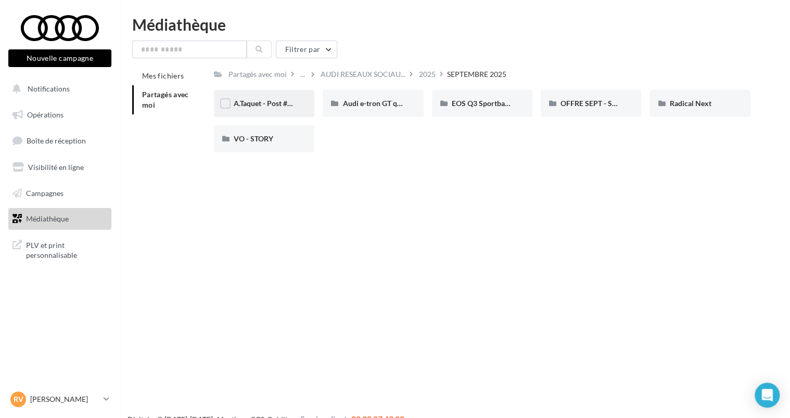
click at [279, 102] on span "A.Taquet - Post #2 Audi RS6" at bounding box center [279, 103] width 90 height 9
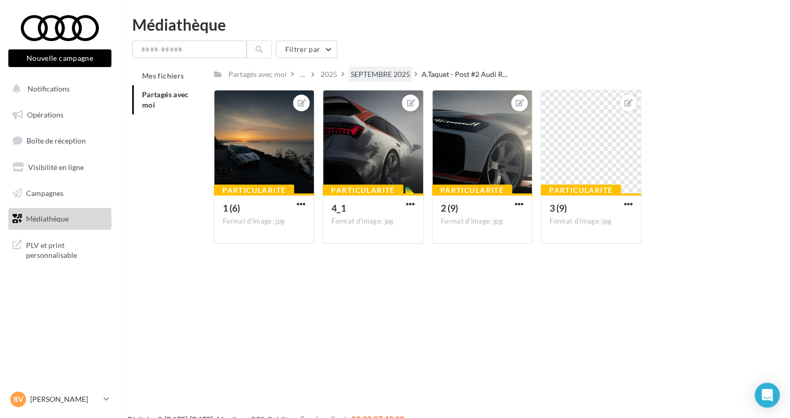
click at [396, 75] on div "SEPTEMBRE 2025" at bounding box center [380, 74] width 59 height 10
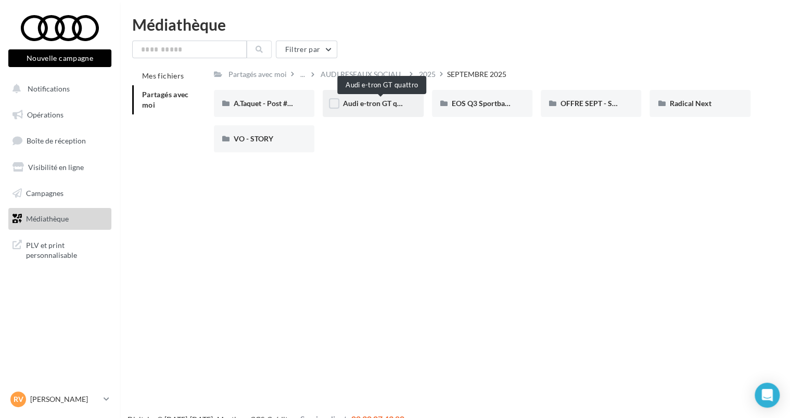
click at [364, 103] on span "Audi e-tron GT quattro" at bounding box center [379, 103] width 74 height 9
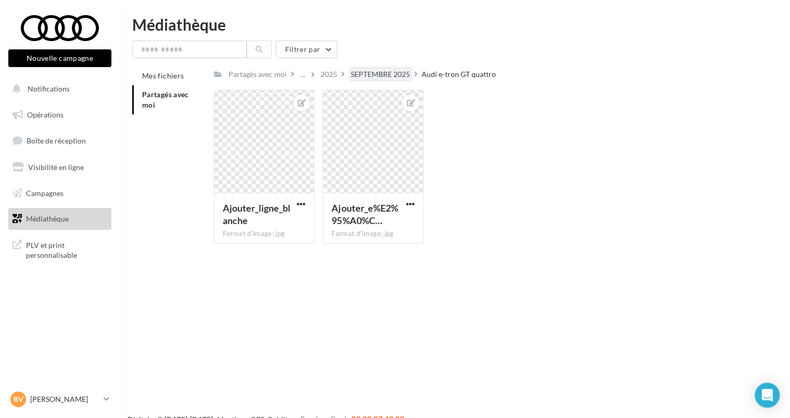
click at [377, 77] on div "SEPTEMBRE 2025" at bounding box center [380, 74] width 59 height 10
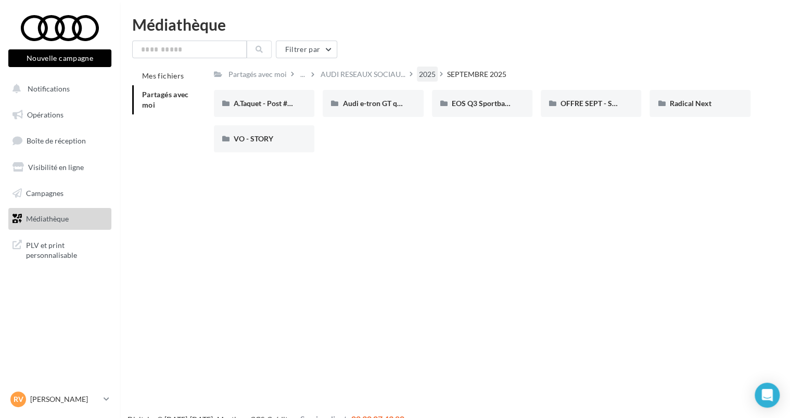
click at [431, 73] on div "2025" at bounding box center [427, 74] width 17 height 10
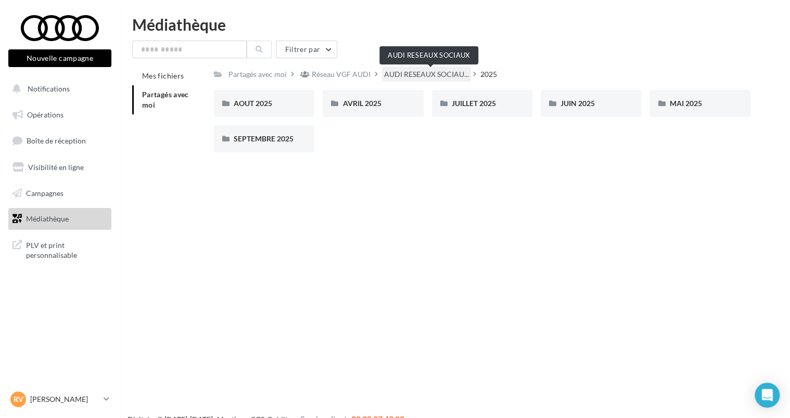
click at [418, 74] on span "AUDI RESEAUX SOCIAU..." at bounding box center [426, 74] width 85 height 10
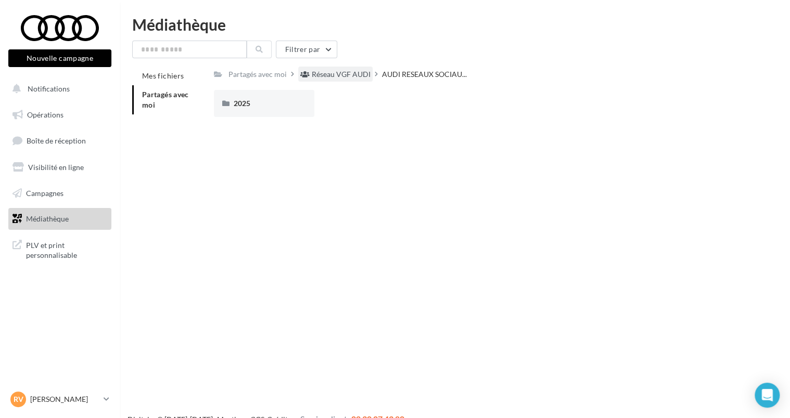
click at [373, 72] on div "Réseau VGF AUDI" at bounding box center [335, 74] width 74 height 15
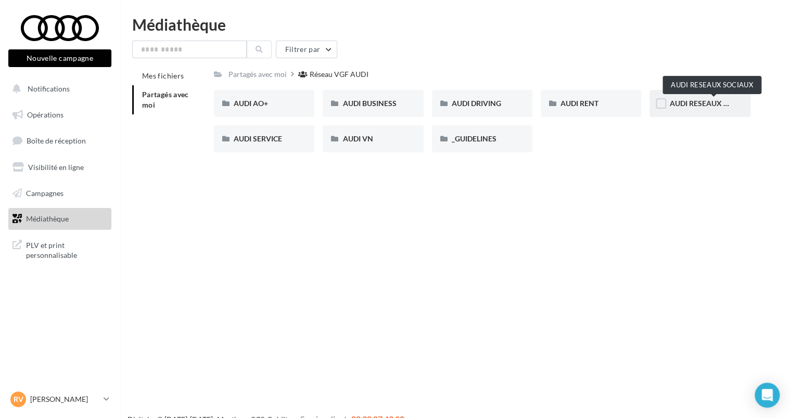
click at [688, 108] on span "AUDI RESEAUX SOCIAUX" at bounding box center [712, 103] width 86 height 9
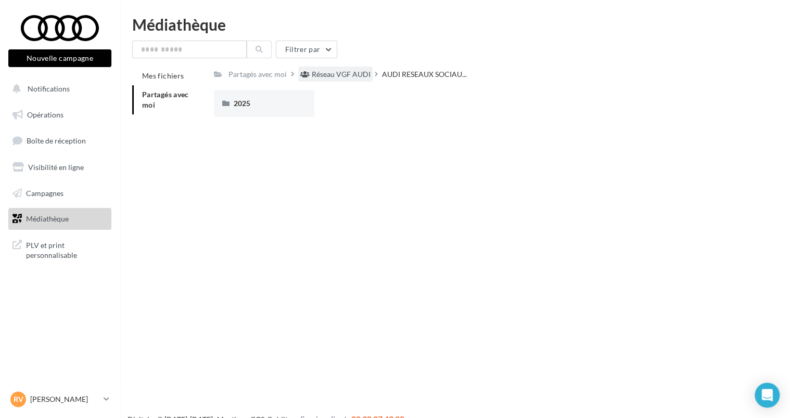
click at [360, 74] on div "Réseau VGF AUDI" at bounding box center [341, 74] width 59 height 10
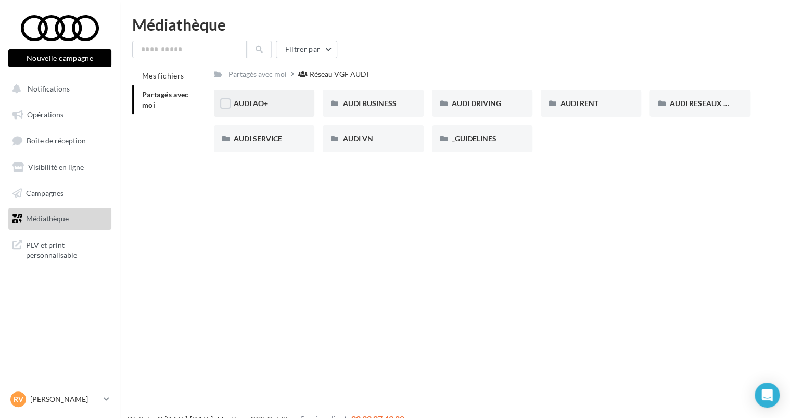
click at [285, 109] on div "AUDI AO+" at bounding box center [264, 103] width 100 height 27
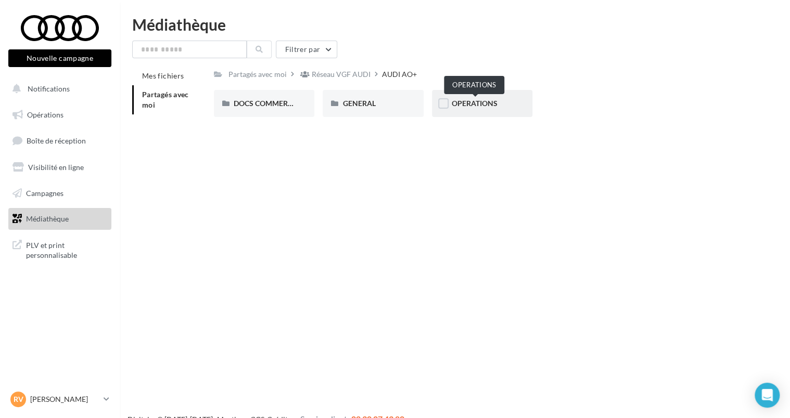
click at [497, 103] on span "OPERATIONS" at bounding box center [475, 103] width 46 height 9
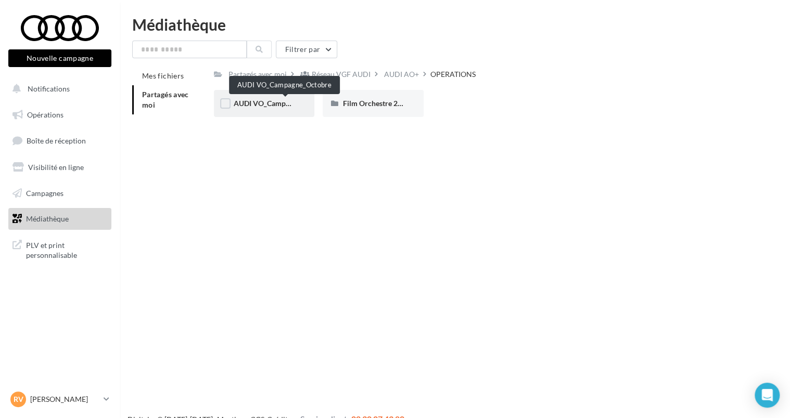
click at [287, 104] on span "AUDI VO_Campagne_Octobre" at bounding box center [282, 103] width 97 height 9
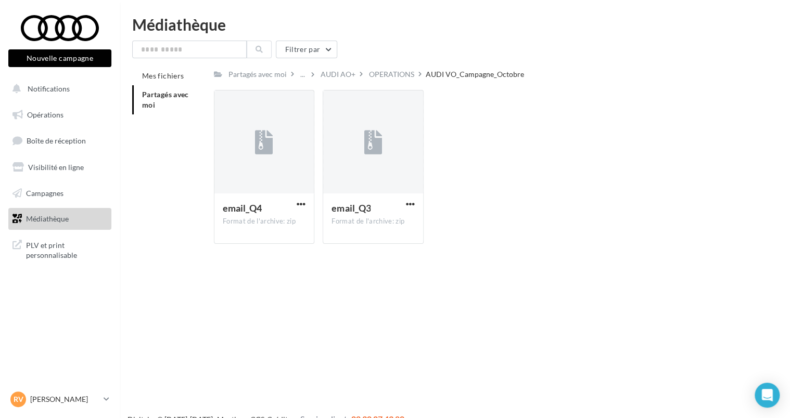
click at [433, 78] on div "AUDI VO_Campagne_Octobre" at bounding box center [475, 74] width 98 height 10
drag, startPoint x: 396, startPoint y: 75, endPoint x: 385, endPoint y: 76, distance: 10.5
click at [395, 75] on div "OPERATIONS" at bounding box center [391, 74] width 45 height 10
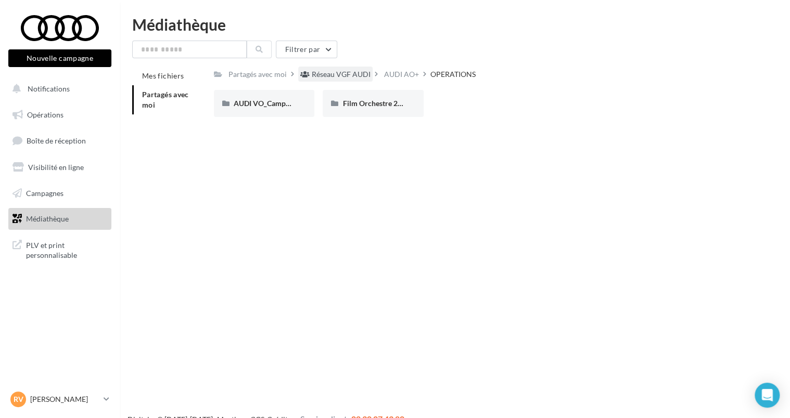
click at [360, 75] on div "Réseau VGF AUDI" at bounding box center [341, 74] width 59 height 10
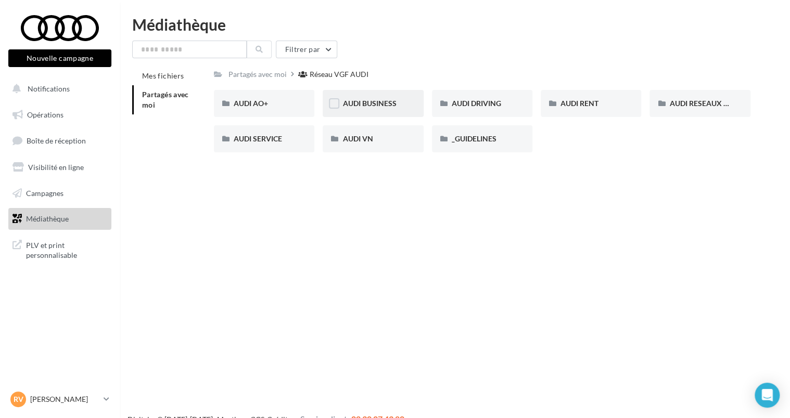
click at [368, 99] on div "AUDI BUSINESS" at bounding box center [372, 103] width 61 height 10
click at [369, 132] on div "FIL ROUGE AUDI BUSINESS 2025" at bounding box center [373, 138] width 100 height 27
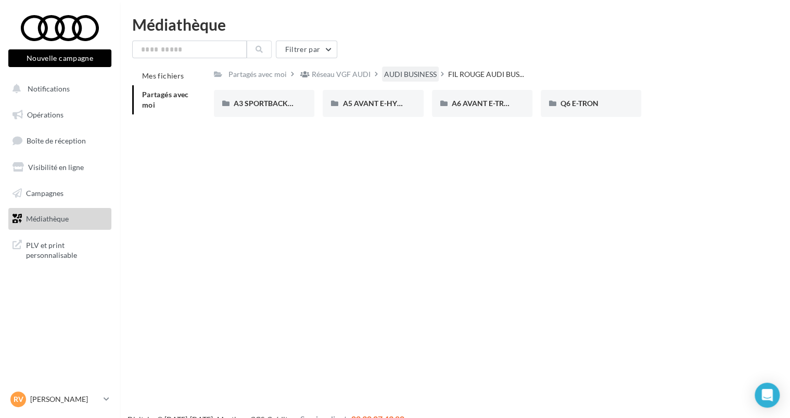
click at [423, 80] on div "AUDI BUSINESS" at bounding box center [410, 74] width 53 height 10
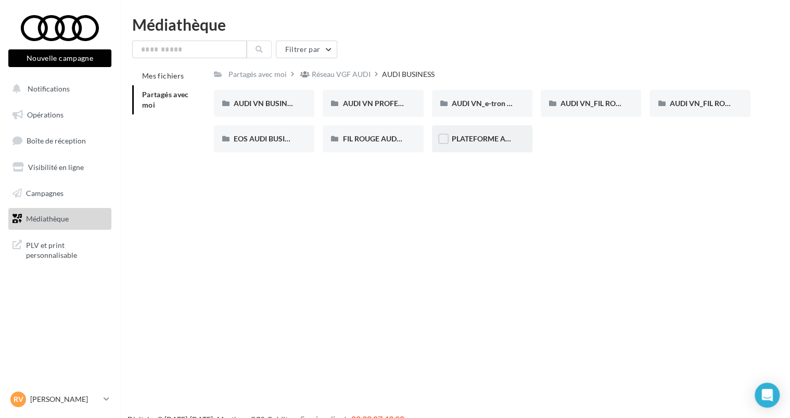
click at [478, 134] on div "PLATEFORME AUDI BUSINESS" at bounding box center [482, 139] width 61 height 10
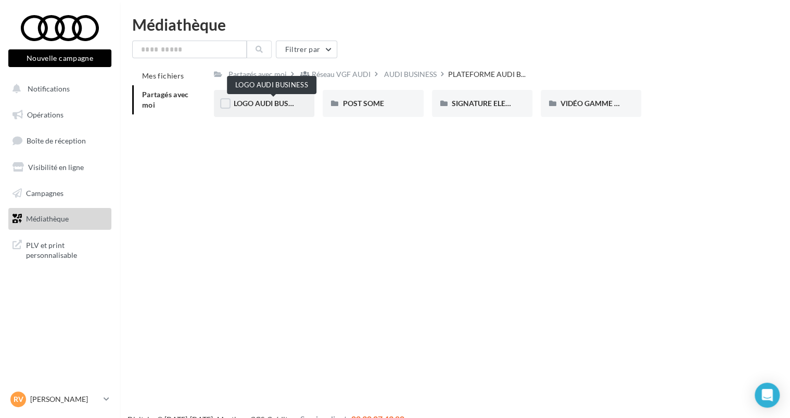
click at [275, 106] on span "LOGO AUDI BUSINESS" at bounding box center [271, 103] width 75 height 9
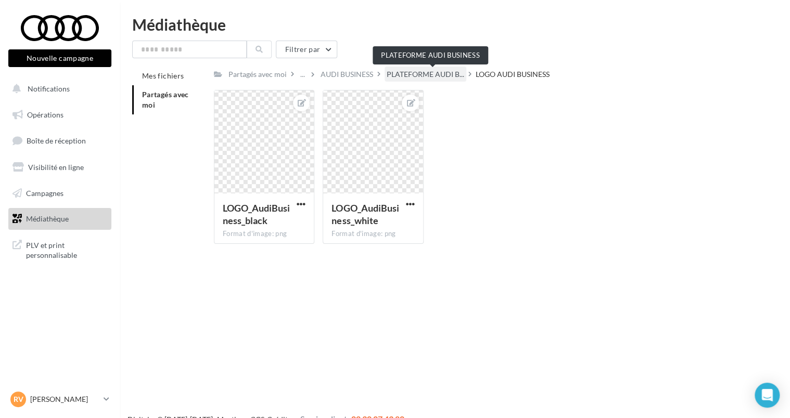
click at [449, 75] on span "PLATEFORME AUDI B..." at bounding box center [426, 74] width 78 height 10
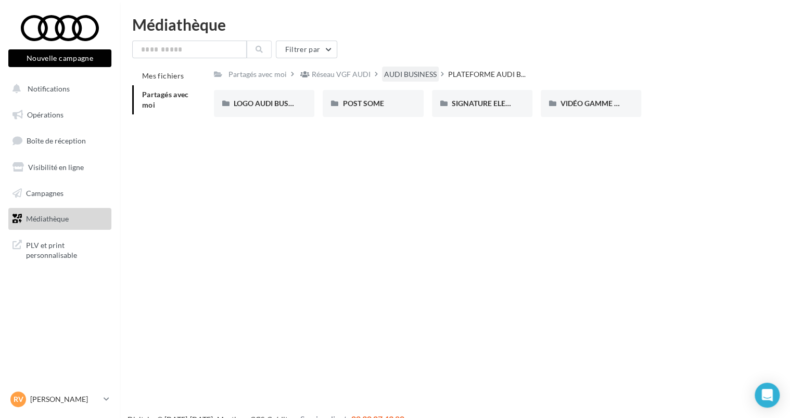
click at [416, 79] on div "AUDI BUSINESS" at bounding box center [410, 74] width 53 height 10
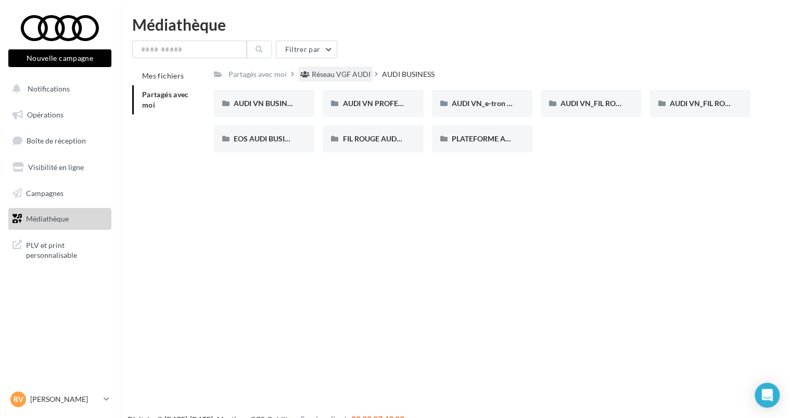
click at [363, 72] on div "Réseau VGF AUDI" at bounding box center [341, 74] width 59 height 10
click at [504, 104] on div "AUDI DRIVING" at bounding box center [482, 103] width 61 height 10
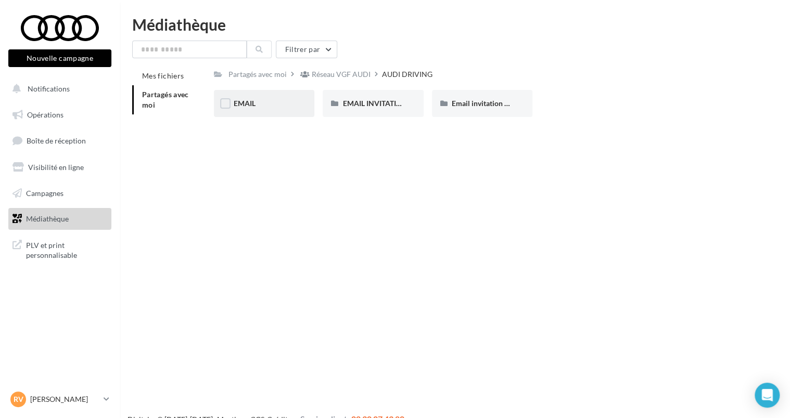
click at [250, 99] on div "EMAIL" at bounding box center [264, 103] width 61 height 10
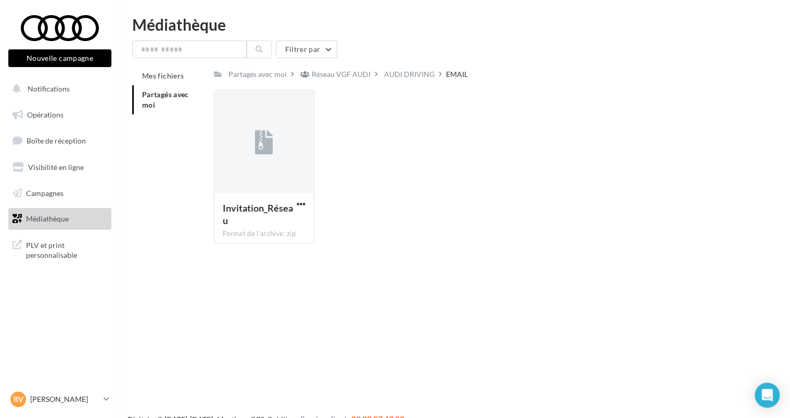
click at [407, 84] on div "Partagés avec moi Réseau VGF AUDI AUDI DRIVING EMAIL Rs Partagé par Réseau VGF …" at bounding box center [482, 160] width 537 height 186
click at [409, 77] on div "AUDI DRIVING" at bounding box center [409, 74] width 50 height 10
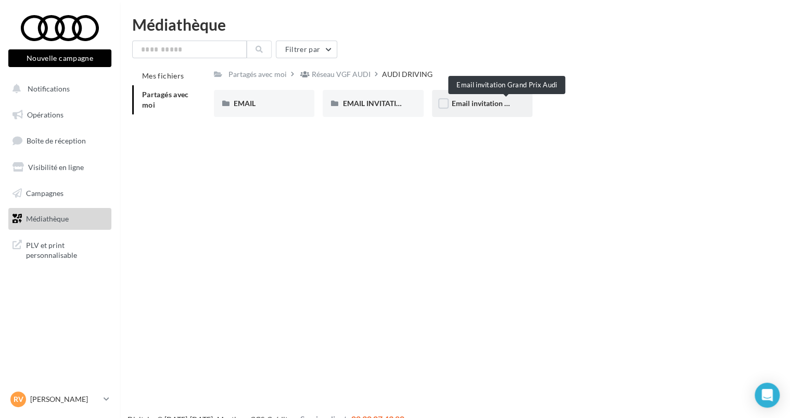
click at [511, 100] on span "Email invitation Grand Prix Audi" at bounding box center [505, 103] width 106 height 9
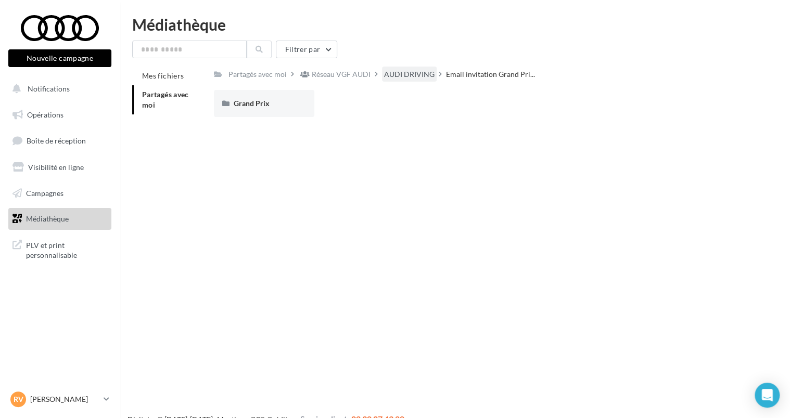
click at [418, 77] on div "AUDI DRIVING" at bounding box center [409, 74] width 50 height 10
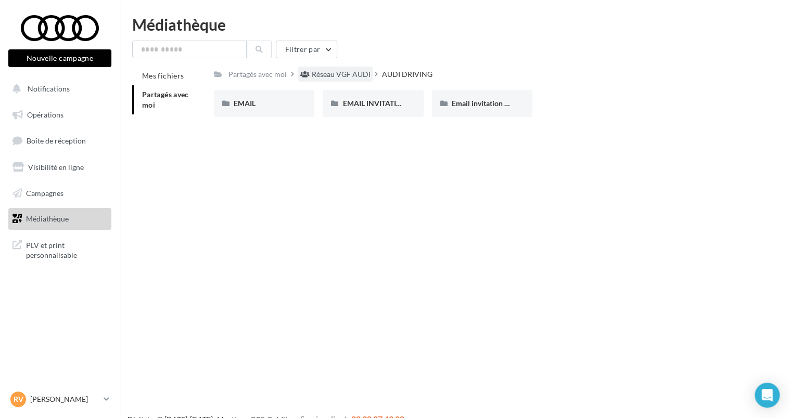
click at [343, 77] on div "Réseau VGF AUDI" at bounding box center [341, 74] width 59 height 10
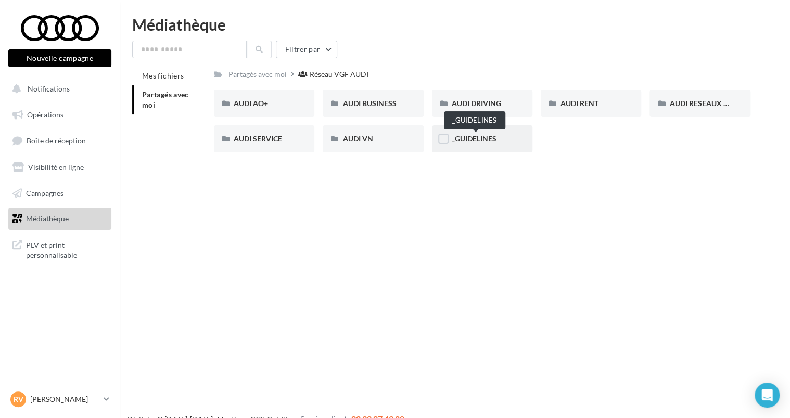
click at [491, 138] on span "_GUIDELINES" at bounding box center [474, 138] width 45 height 9
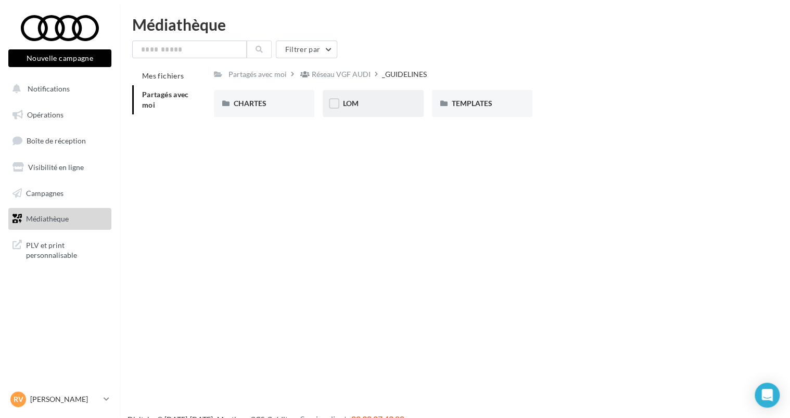
click at [375, 108] on div "LOM" at bounding box center [372, 103] width 61 height 10
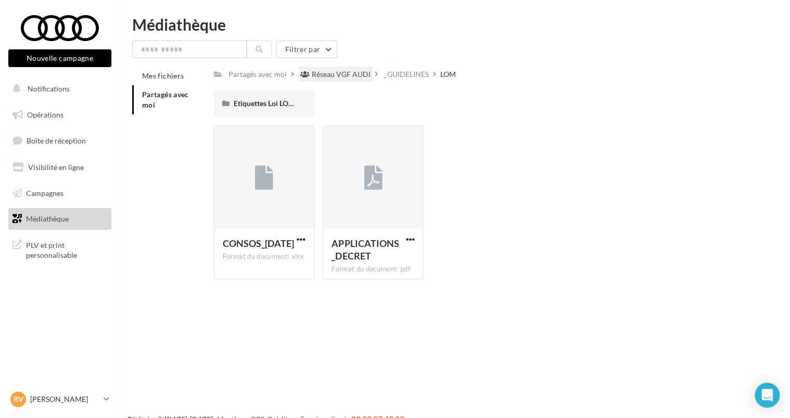
click at [351, 71] on div "Réseau VGF AUDI" at bounding box center [341, 74] width 59 height 10
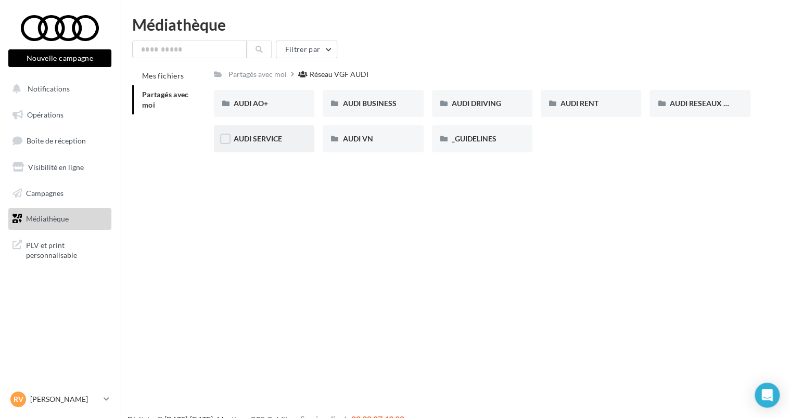
click at [282, 135] on span "AUDI SERVICE" at bounding box center [258, 138] width 48 height 9
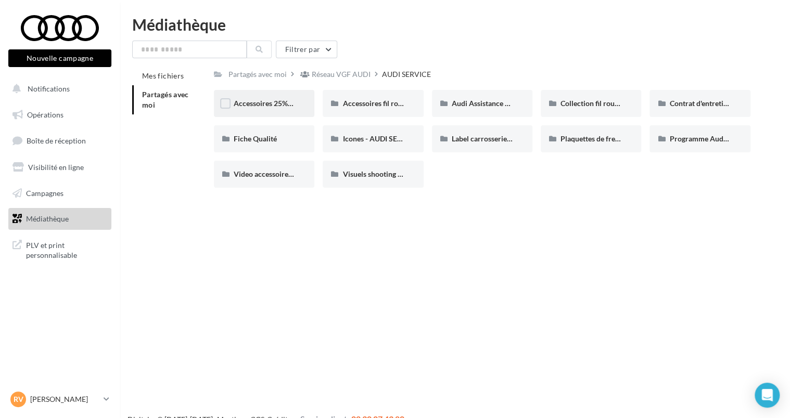
click at [287, 104] on span "Accessoires 25% septembre - AUDI SERVICE" at bounding box center [306, 103] width 144 height 9
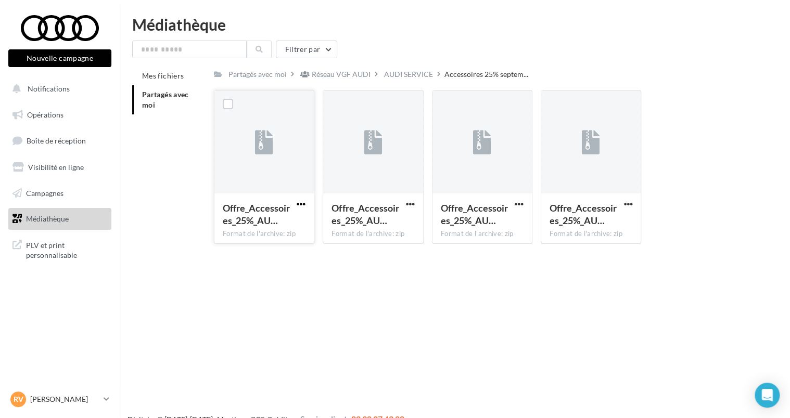
click at [300, 208] on span "button" at bounding box center [301, 204] width 9 height 9
click at [282, 223] on button "Télécharger" at bounding box center [255, 224] width 104 height 27
click at [58, 114] on span "Opérations" at bounding box center [45, 114] width 36 height 9
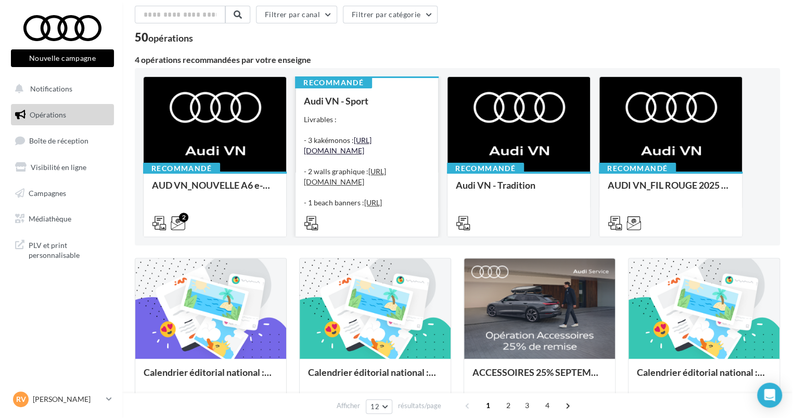
scroll to position [104, 0]
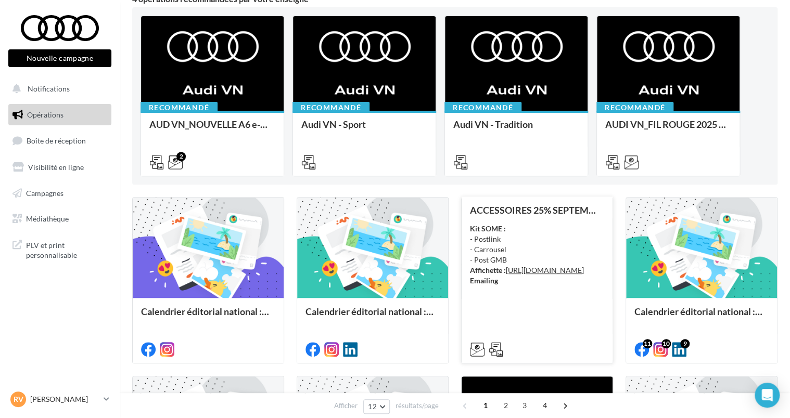
click at [529, 246] on div "Kit SOME : - Postlink - Carrousel - Post GMB Affichette : [URL][DOMAIN_NAME] Em…" at bounding box center [537, 255] width 134 height 62
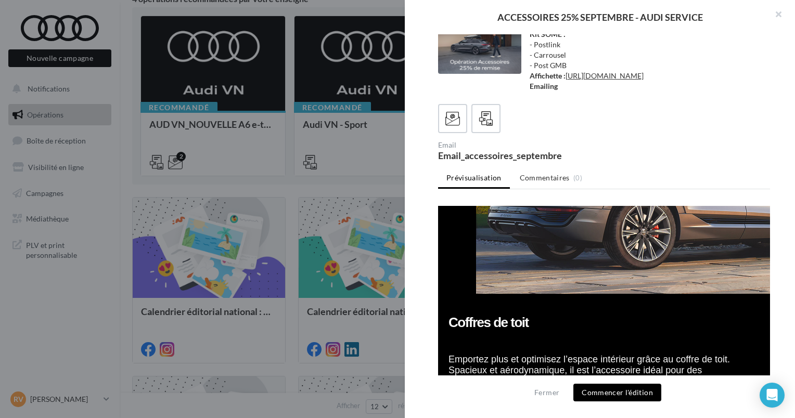
scroll to position [468, 0]
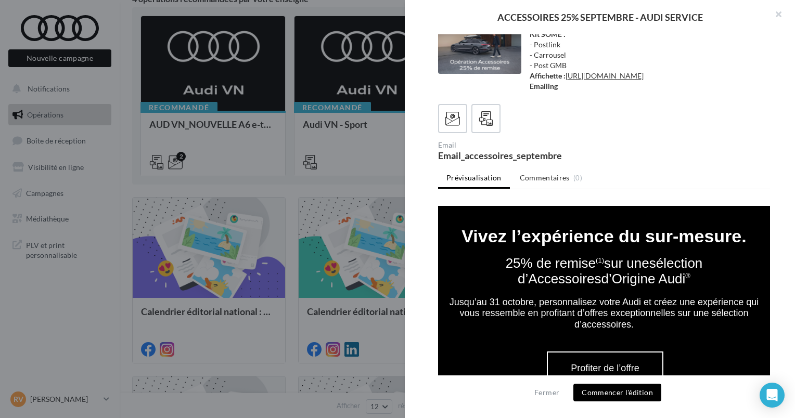
drag, startPoint x: 665, startPoint y: 308, endPoint x: 453, endPoint y: 214, distance: 231.6
click at [453, 217] on tbody "Vivez l’expérience du sur-mesure. 25% de remise (1) sur une sélection d’Accesso…" at bounding box center [604, 274] width 332 height 114
copy tbody "Vivez l’expérience du sur-mesure. 25% de remise (1) sur une sélection d’Accesso…"
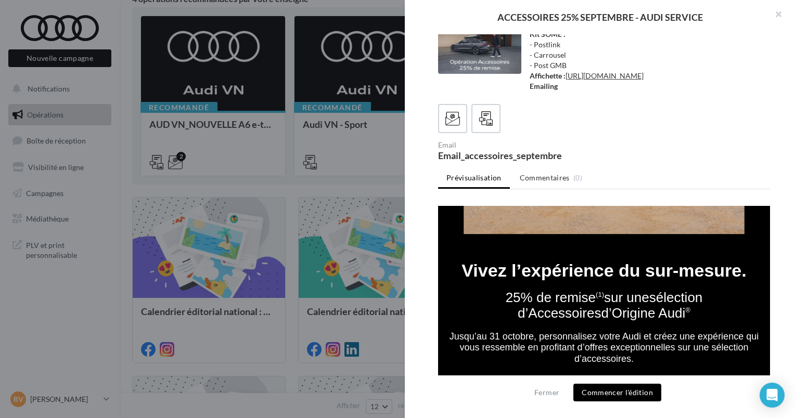
scroll to position [416, 0]
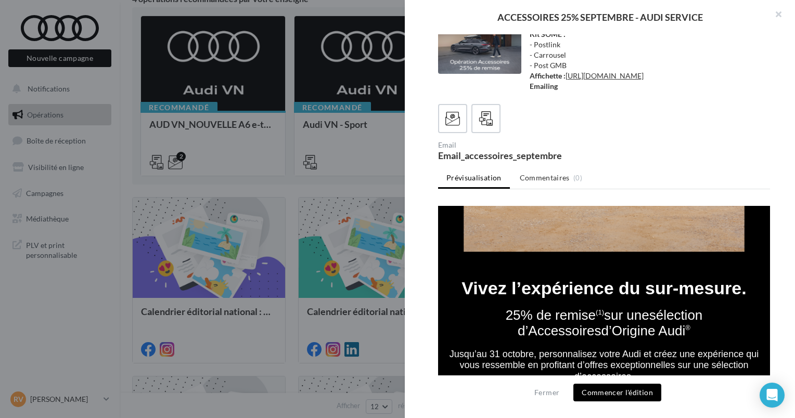
click at [691, 278] on font "Vivez l’expérience du sur-mesure." at bounding box center [604, 288] width 285 height 20
click at [674, 307] on td "25% de remise (1) sur une sélection d’Accessoires d’Origine Audi ®" at bounding box center [604, 323] width 332 height 52
click at [596, 309] on span "(1)" at bounding box center [600, 313] width 8 height 8
copy span "1"
click at [553, 308] on font "25% de remise (1) sur une sélection d’Accessoires d’Origine Audi ®" at bounding box center [604, 323] width 197 height 31
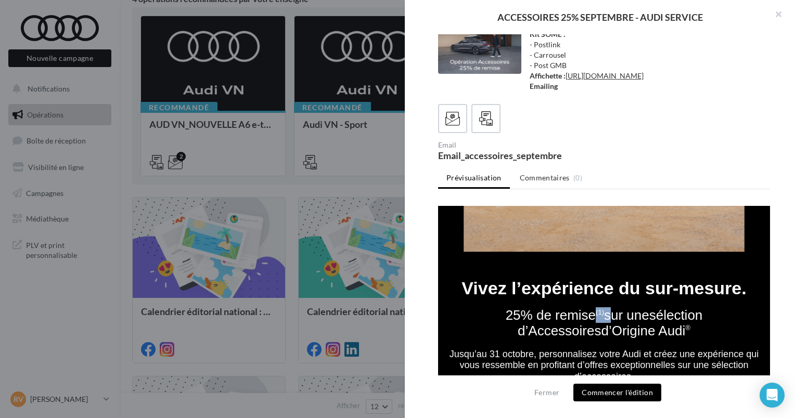
drag, startPoint x: 552, startPoint y: 294, endPoint x: 541, endPoint y: 297, distance: 11.5
click at [541, 308] on font "25% de remise (1) sur une sélection d’Accessoires d’Origine Audi ®" at bounding box center [604, 323] width 197 height 31
copy font "(1)"
drag, startPoint x: 646, startPoint y: 313, endPoint x: 639, endPoint y: 311, distance: 7.5
click at [639, 311] on td "25% de remise (1) sur une sélection d’Accessoires d’Origine Audi ®" at bounding box center [604, 323] width 332 height 52
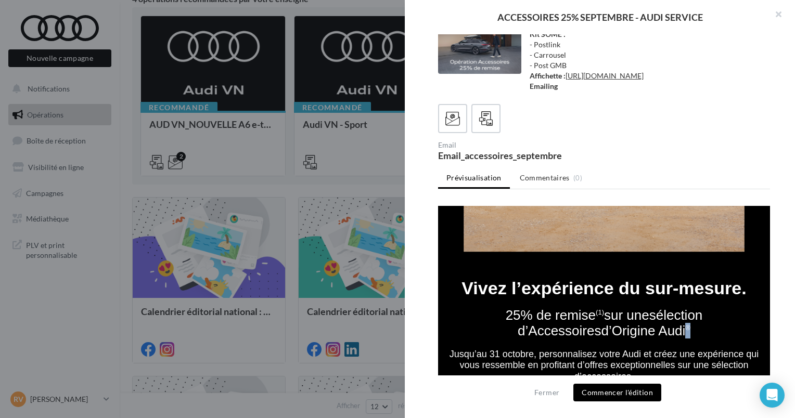
copy span "®"
click at [581, 349] on font "Jusqu’au 31 octobre, personnalisez votre Audi et créez une expérience qui vous …" at bounding box center [604, 365] width 309 height 33
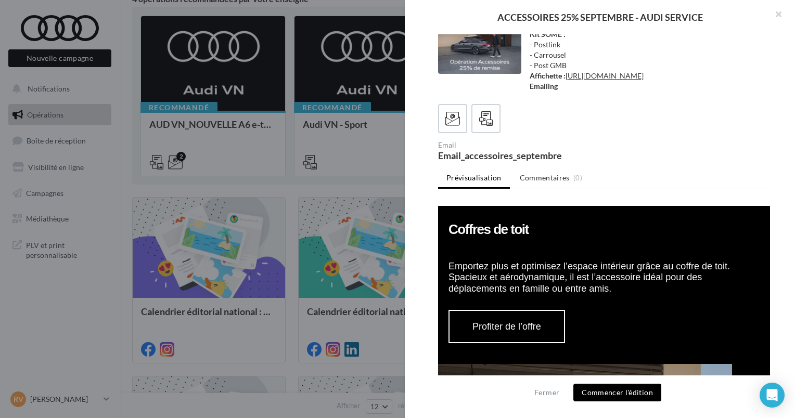
scroll to position [937, 0]
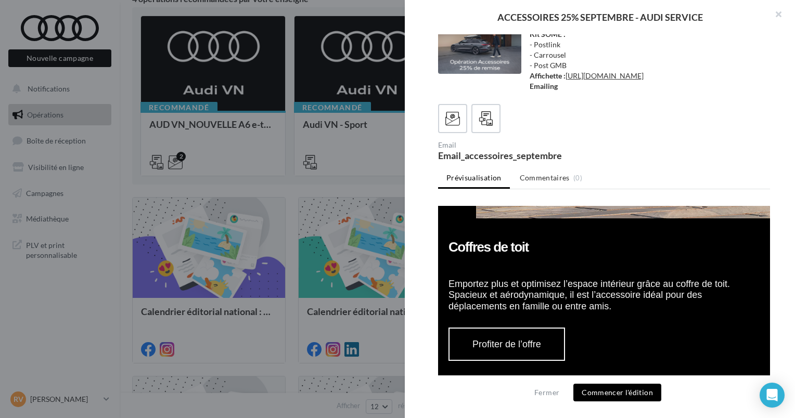
drag, startPoint x: 619, startPoint y: 290, endPoint x: 445, endPoint y: 230, distance: 184.0
click at [445, 230] on td "Coffres de toit Emportez plus et optimisez l’espace intérieur grâce au coffre d…" at bounding box center [604, 274] width 332 height 110
copy td "Coffres de toit Emportez plus et optimisez l’espace intérieur grâce au coffre d…"
click at [662, 255] on td at bounding box center [604, 267] width 311 height 24
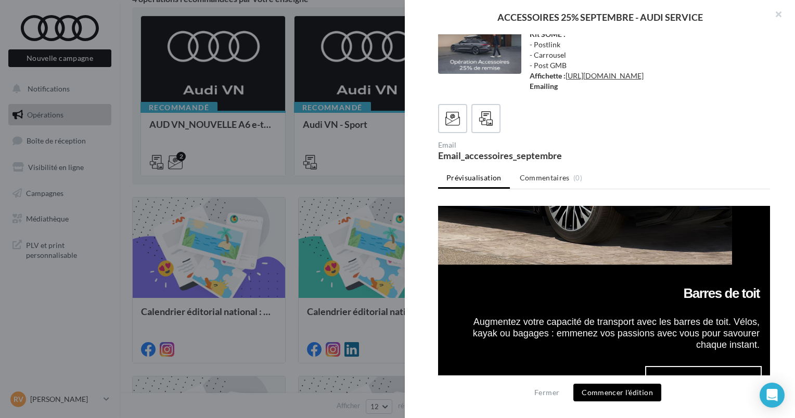
scroll to position [1353, 0]
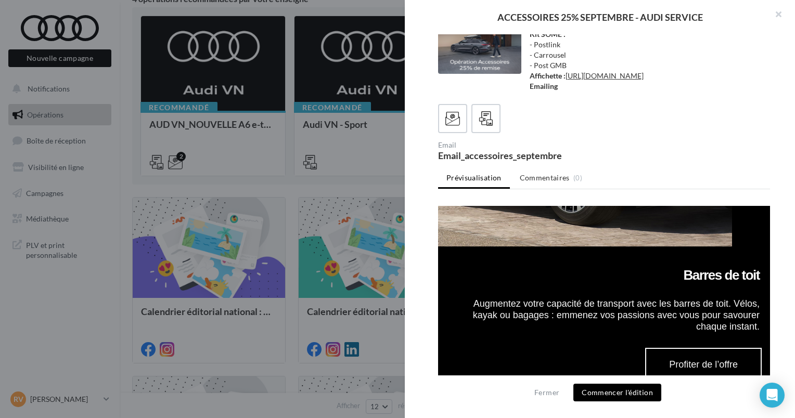
drag, startPoint x: 749, startPoint y: 307, endPoint x: 740, endPoint y: 305, distance: 9.0
click at [740, 305] on td "Barres de toit Augmentez votre capacité de transport avec les barres de toit. V…" at bounding box center [604, 297] width 332 height 101
drag, startPoint x: 740, startPoint y: 305, endPoint x: 747, endPoint y: 310, distance: 8.2
click at [747, 310] on td "Barres de toit Augmentez votre capacité de transport avec les barres de toit. V…" at bounding box center [604, 297] width 332 height 101
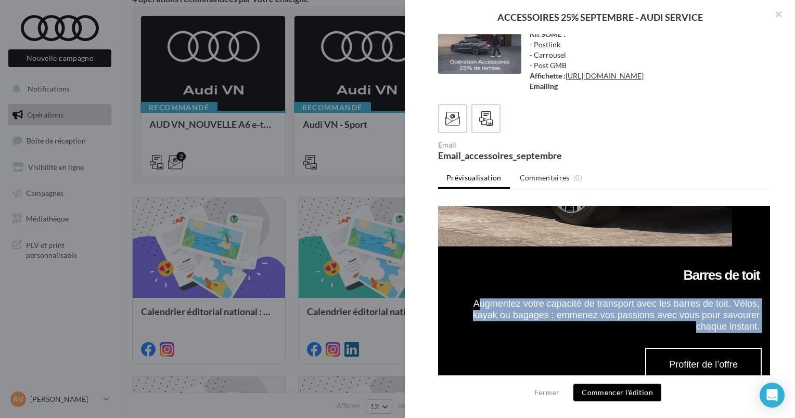
click at [747, 310] on td "Barres de toit Augmentez votre capacité de transport avec les barres de toit. V…" at bounding box center [604, 297] width 332 height 101
drag, startPoint x: 747, startPoint y: 310, endPoint x: 745, endPoint y: 317, distance: 6.9
click at [745, 317] on td "Barres de toit Augmentez votre capacité de transport avec les barres de toit. V…" at bounding box center [604, 297] width 332 height 101
click at [739, 323] on td "Barres de toit Augmentez votre capacité de transport avec les barres de toit. V…" at bounding box center [604, 297] width 332 height 101
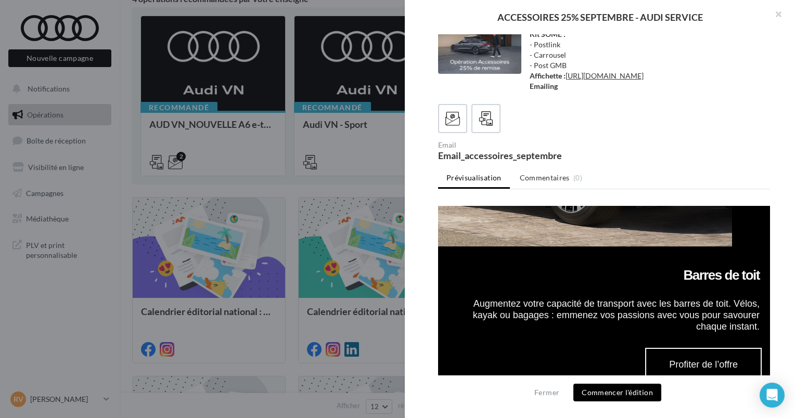
drag, startPoint x: 747, startPoint y: 311, endPoint x: 674, endPoint y: 256, distance: 91.4
click at [674, 256] on td "Barres de toit Augmentez votre capacité de transport avec les barres de toit. V…" at bounding box center [604, 297] width 332 height 101
copy td "Barres de toit Augmentez votre capacité de transport avec les barres de toit. V…"
click at [580, 283] on td at bounding box center [604, 291] width 311 height 16
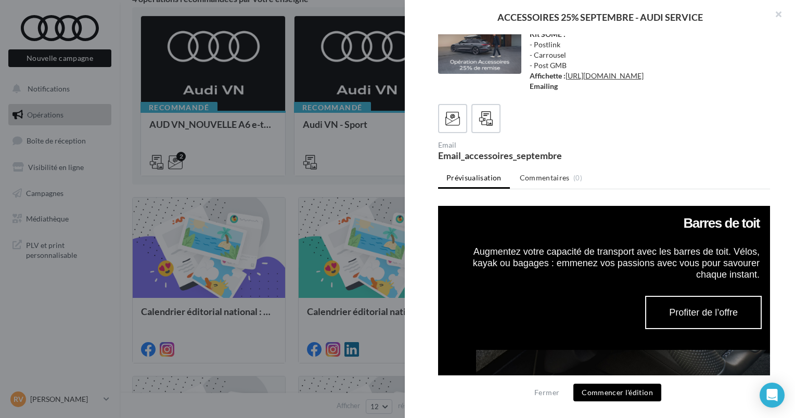
scroll to position [1769, 0]
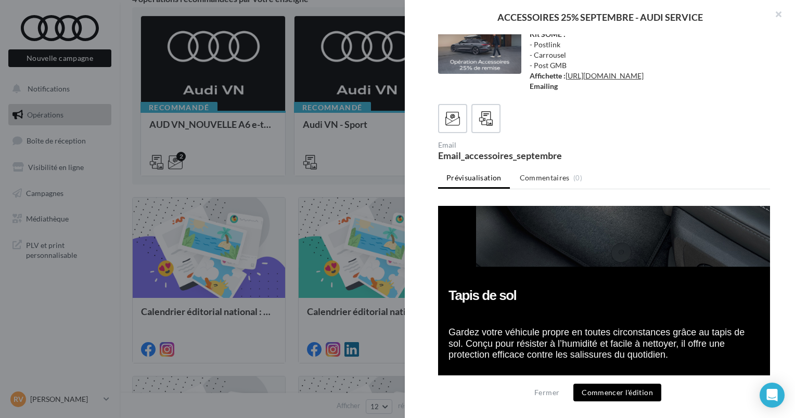
drag, startPoint x: 695, startPoint y: 338, endPoint x: 451, endPoint y: 276, distance: 252.2
click at [451, 276] on td "Tapis de sol Gardez votre véhicule propre en toutes circonstances grâce au tapi…" at bounding box center [604, 322] width 332 height 110
copy td "Tapis de sol Gardez votre véhicule propre en toutes circonstances grâce au tapi…"
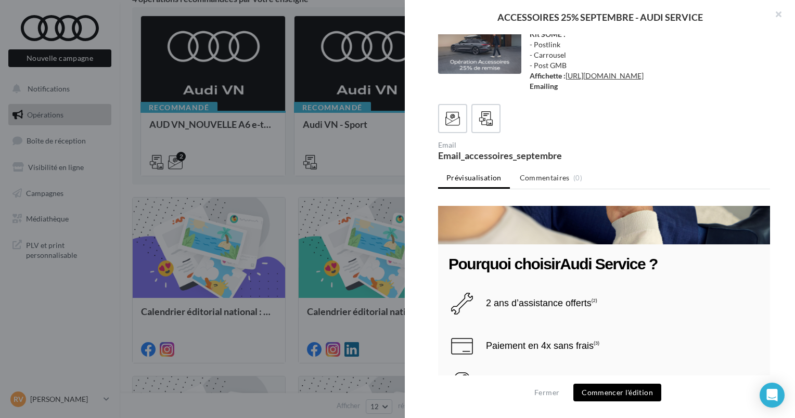
scroll to position [2134, 0]
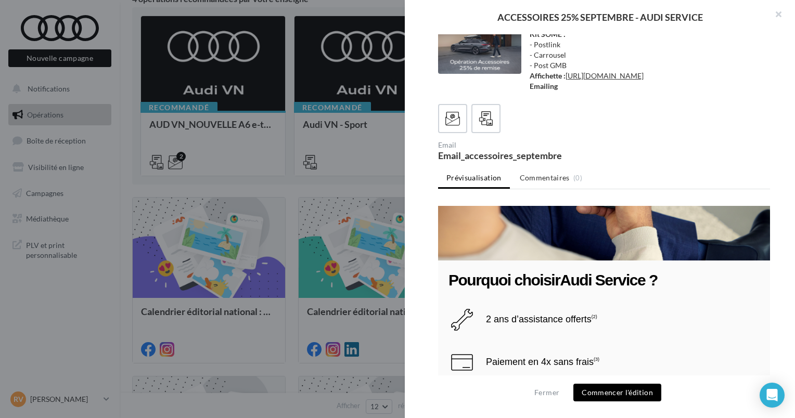
drag, startPoint x: 653, startPoint y: 252, endPoint x: 450, endPoint y: 258, distance: 202.5
click at [450, 261] on td "Pourquoi choisir Audi Service ?" at bounding box center [604, 275] width 332 height 29
copy font "Pourquoi choisir Audi Service ?"
click at [690, 307] on td "2 ans d’assistance offerts (2)" at bounding box center [618, 320] width 284 height 27
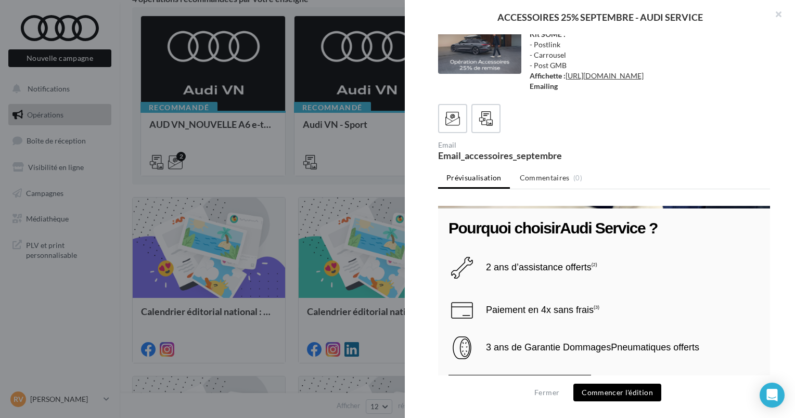
drag, startPoint x: 603, startPoint y: 243, endPoint x: 487, endPoint y: 244, distance: 116.6
click at [487, 254] on td "2 ans d’assistance offerts (2)" at bounding box center [618, 267] width 284 height 27
copy font "2 ans d’assistance offerts (2)"
drag, startPoint x: 613, startPoint y: 282, endPoint x: 487, endPoint y: 287, distance: 126.1
click at [487, 297] on td "Paiement en 4x sans frais (3)" at bounding box center [618, 310] width 284 height 27
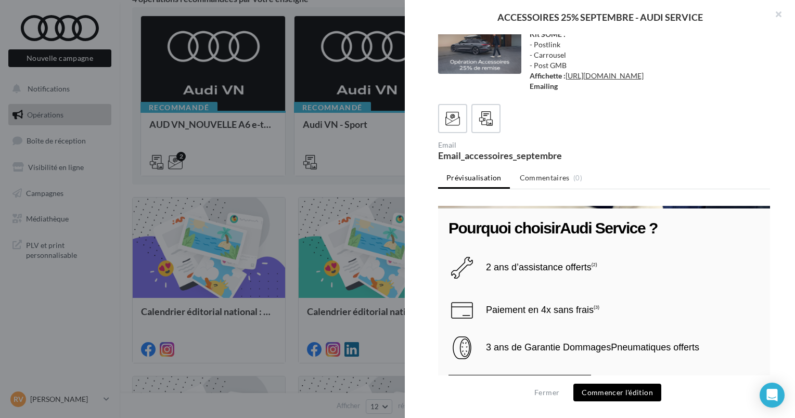
copy font "Paiement en 4x sans frais (3)"
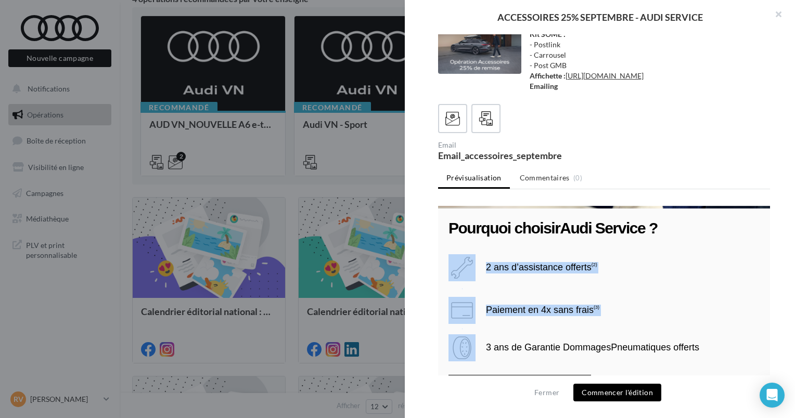
drag, startPoint x: 487, startPoint y: 329, endPoint x: 485, endPoint y: 335, distance: 6.4
click at [485, 335] on td "2 ans d’assistance offerts (2) (3)" at bounding box center [604, 306] width 332 height 137
drag, startPoint x: 485, startPoint y: 335, endPoint x: 483, endPoint y: 321, distance: 14.2
click at [483, 335] on td "3 ans de Garantie Dommages Pneumatiques offerts" at bounding box center [618, 348] width 284 height 27
drag, startPoint x: 489, startPoint y: 320, endPoint x: 659, endPoint y: 312, distance: 170.4
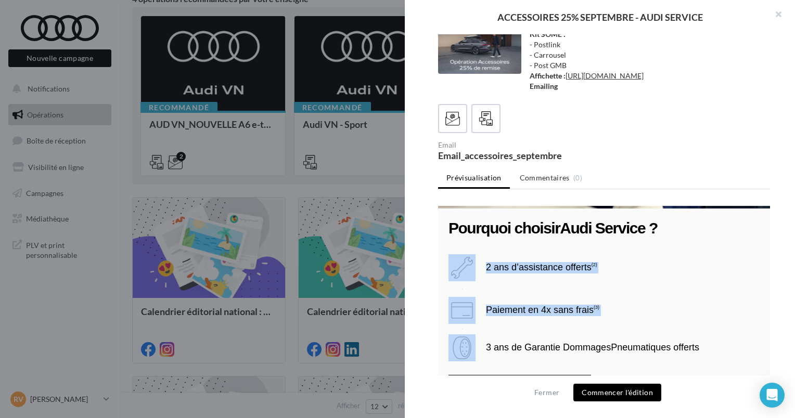
click at [659, 335] on td "3 ans de Garantie Dommages Pneumatiques offerts" at bounding box center [618, 348] width 284 height 27
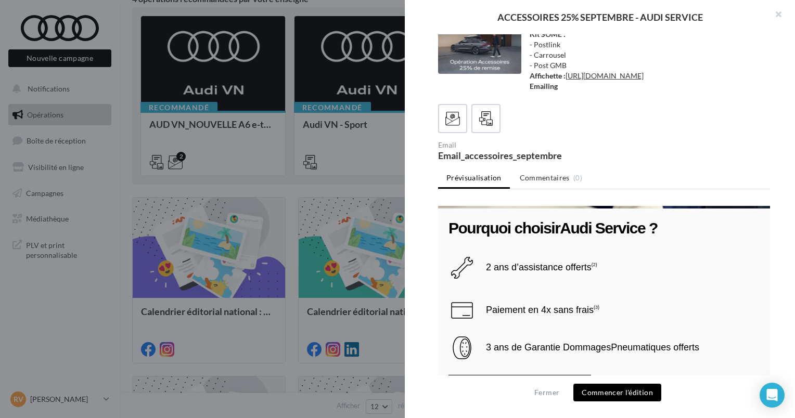
drag, startPoint x: 659, startPoint y: 312, endPoint x: 709, endPoint y: 313, distance: 50.5
click at [710, 335] on td "3 ans de Garantie Dommages Pneumatiques offerts" at bounding box center [618, 348] width 284 height 27
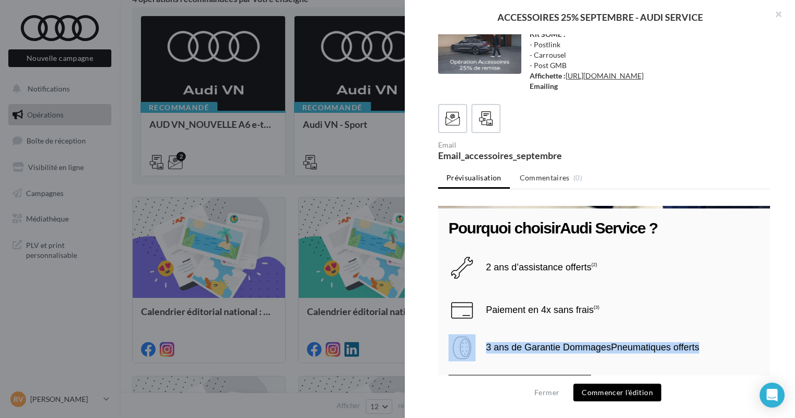
drag, startPoint x: 707, startPoint y: 317, endPoint x: 473, endPoint y: 327, distance: 234.4
click at [473, 335] on tr "3 ans de Garantie Dommages Pneumatiques offerts" at bounding box center [604, 348] width 311 height 27
click at [715, 335] on td "3 ans de Garantie Dommages Pneumatiques offerts" at bounding box center [618, 348] width 284 height 27
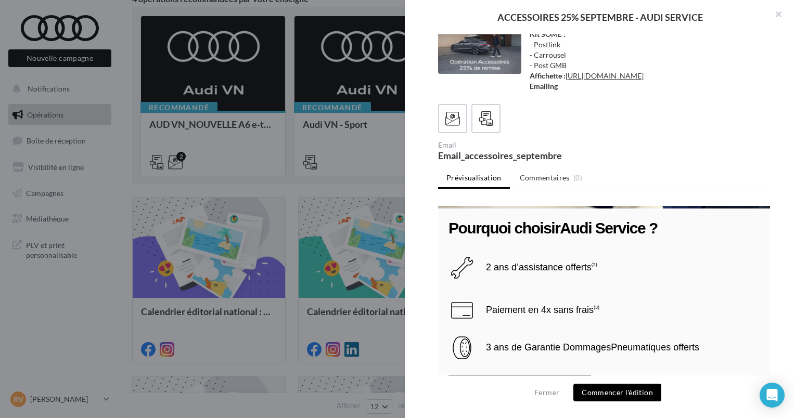
drag, startPoint x: 713, startPoint y: 321, endPoint x: 486, endPoint y: 324, distance: 227.5
click at [486, 335] on td "3 ans de Garantie Dommages Pneumatiques offerts" at bounding box center [618, 348] width 284 height 27
click at [645, 342] on font "3 ans de Garantie Dommages Pneumatiques offerts" at bounding box center [592, 347] width 213 height 10
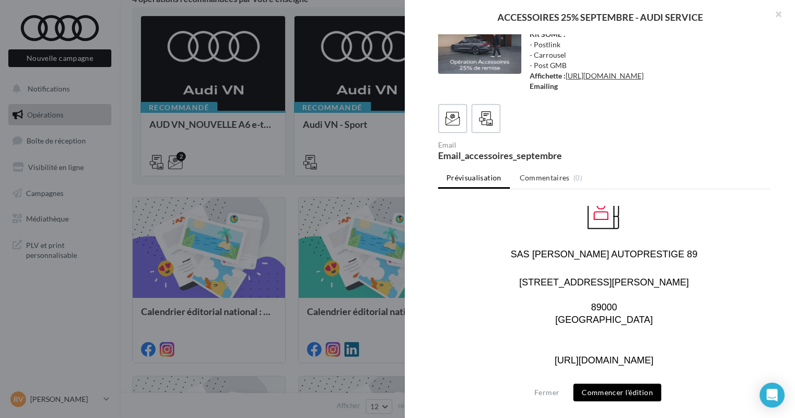
scroll to position [2498, 0]
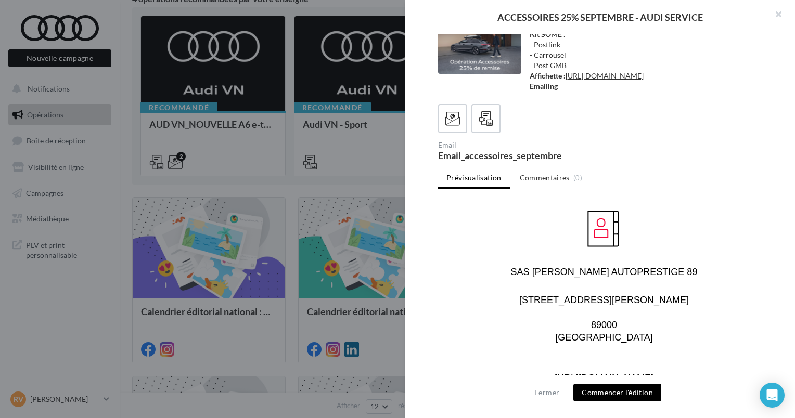
drag, startPoint x: 664, startPoint y: 354, endPoint x: 532, endPoint y: 245, distance: 171.5
click at [532, 245] on tbody at bounding box center [604, 303] width 249 height 184
drag, startPoint x: 325, startPoint y: 66, endPoint x: 772, endPoint y: 272, distance: 492.7
click at [772, 272] on div "Description Kit SOME : - Postlink - Carrousel - Post GMB Affichette : [URL][DOM…" at bounding box center [604, 209] width 399 height 351
click at [718, 274] on div at bounding box center [604, 263] width 332 height 264
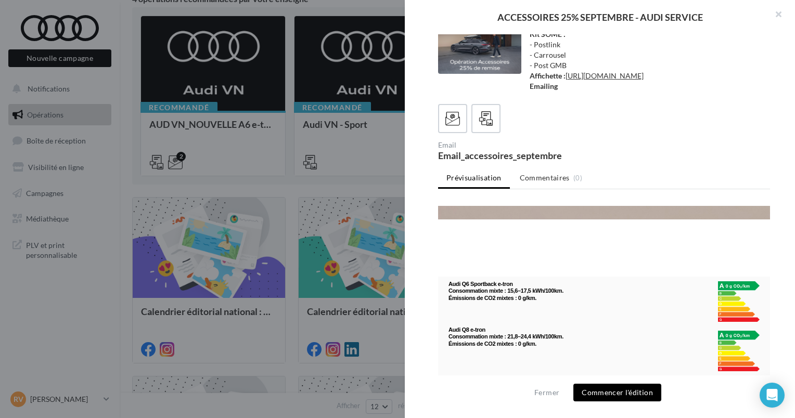
scroll to position [2862, 0]
drag, startPoint x: 544, startPoint y: 271, endPoint x: 445, endPoint y: 251, distance: 100.3
click at [445, 277] on td "Audi Q6 Sportback e-tron Consommation mixte : 15,6–17,5 kWh/100km. Émissions de…" at bounding box center [604, 351] width 332 height 149
click at [524, 281] on td "Audi Q6 Sportback e-tron Consommation mixte : 15,6–17,5 kWh/100km. Émissions de…" at bounding box center [571, 302] width 245 height 42
click at [528, 281] on font "Audi Q6 Sportback e-tron Consommation mixte : 15,6–17,5 kWh/100km. Émissions de…" at bounding box center [506, 291] width 115 height 20
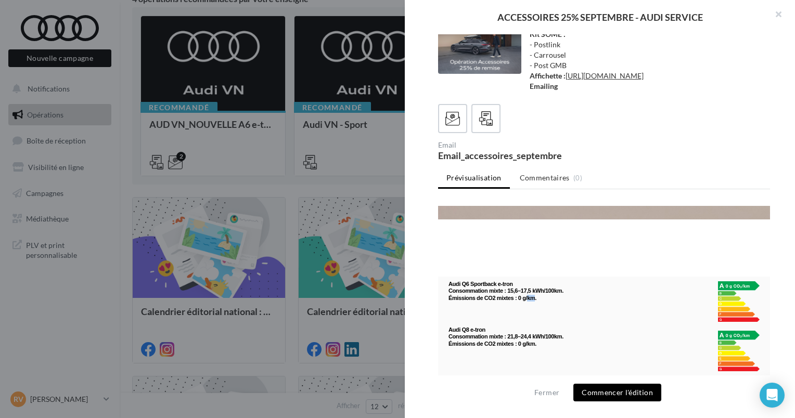
click at [528, 281] on font "Audi Q6 Sportback e-tron Consommation mixte : 15,6–17,5 kWh/100km. Émissions de…" at bounding box center [506, 291] width 115 height 20
drag, startPoint x: 528, startPoint y: 264, endPoint x: 538, endPoint y: 264, distance: 9.4
click at [538, 281] on td "Audi Q6 Sportback e-tron Consommation mixte : 15,6–17,5 kWh/100km. Émissions de…" at bounding box center [571, 302] width 245 height 42
click at [537, 281] on td "Audi Q6 Sportback e-tron Consommation mixte : 15,6–17,5 kWh/100km. Émissions de…" at bounding box center [571, 302] width 245 height 42
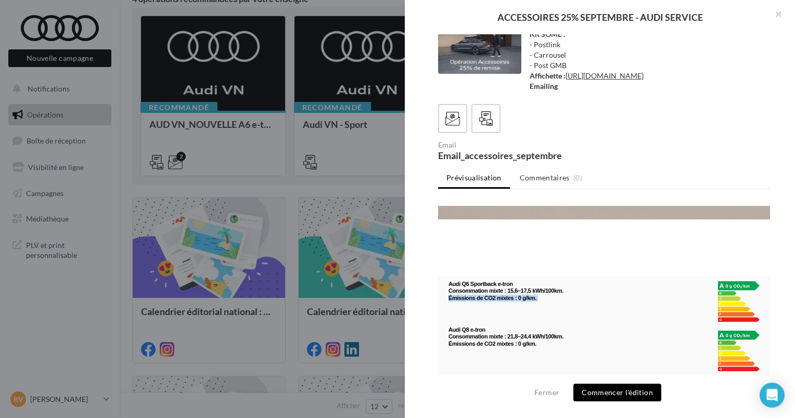
drag, startPoint x: 537, startPoint y: 264, endPoint x: 540, endPoint y: 271, distance: 8.1
click at [540, 281] on td "Audi Q6 Sportback e-tron Consommation mixte : 15,6–17,5 kWh/100km. Émissions de…" at bounding box center [571, 302] width 245 height 42
click at [536, 232] on td at bounding box center [604, 248] width 332 height 57
drag, startPoint x: 539, startPoint y: 261, endPoint x: 443, endPoint y: 248, distance: 96.2
click at [443, 277] on td "Audi Q6 Sportback e-tron Consommation mixte : 15,6–17,5 kWh/100km. Émissions de…" at bounding box center [604, 351] width 332 height 149
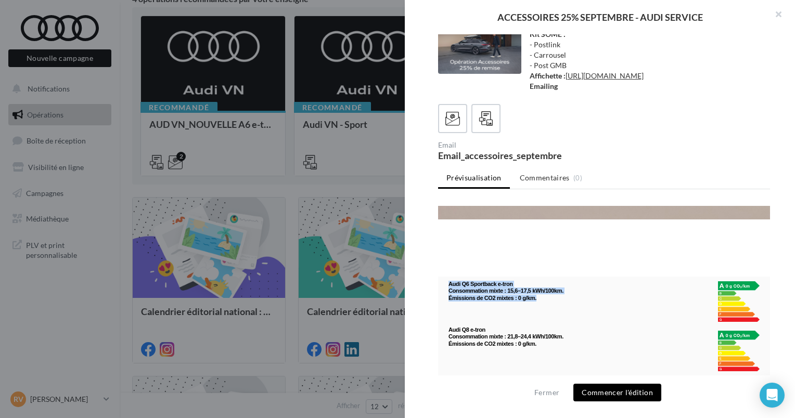
drag, startPoint x: 534, startPoint y: 310, endPoint x: 449, endPoint y: 296, distance: 86.1
click at [449, 323] on td "Audi Q8 e-tron Consommation mixte : 21,8–24,4 kWh/100km. Émissions de CO2 mixte…" at bounding box center [571, 347] width 245 height 49
drag, startPoint x: 541, startPoint y: 364, endPoint x: 449, endPoint y: 346, distance: 93.4
click at [449, 372] on td "Audi S e-tron GT Consommation électrique combinée : 18,2-19,7 kWh/100km. Émissi…" at bounding box center [571, 396] width 245 height 49
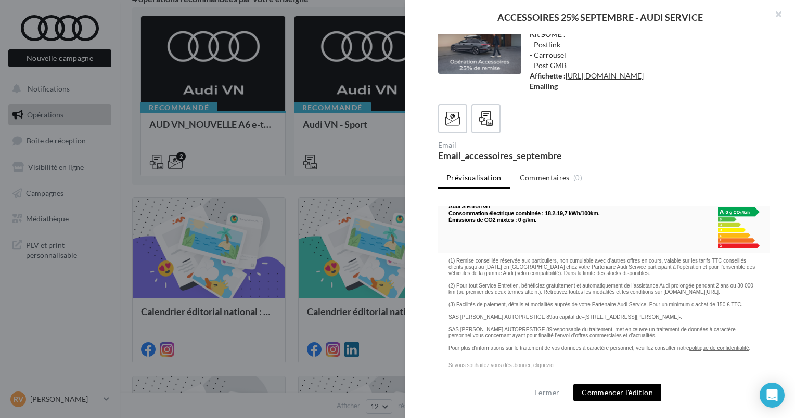
scroll to position [3019, 0]
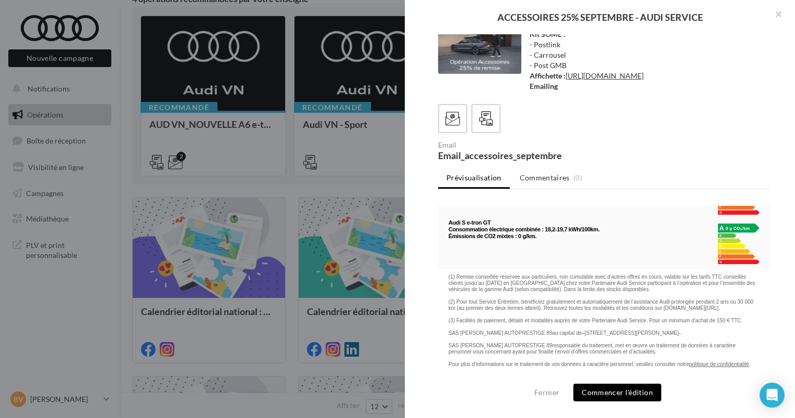
click at [564, 368] on td "Si vous souhaitez vous désabonner, cliquez ici" at bounding box center [604, 384] width 332 height 33
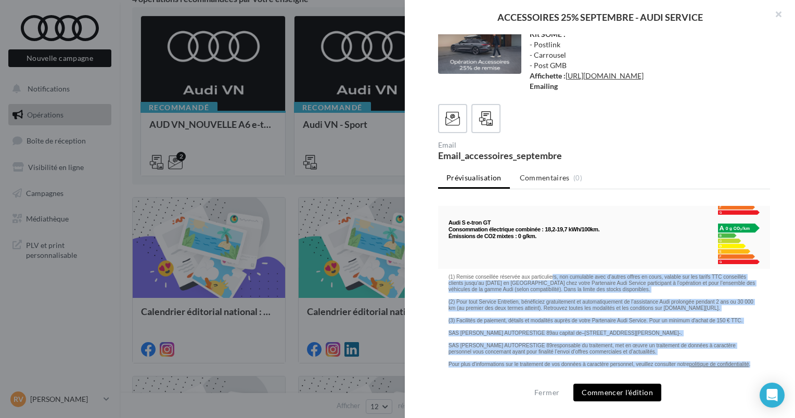
drag, startPoint x: 493, startPoint y: 337, endPoint x: 448, endPoint y: 243, distance: 105.0
click at [448, 269] on td "(1) Remise conseillée réservée aux particuliers, non cumulable avec d’autres of…" at bounding box center [604, 318] width 332 height 99
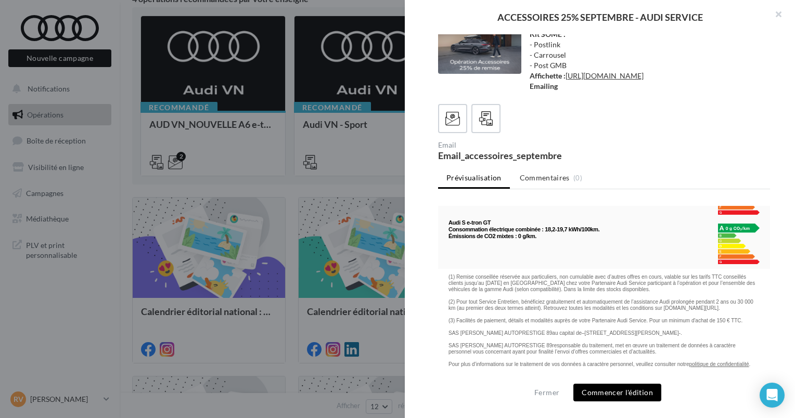
click at [657, 368] on td "Si vous souhaitez vous désabonner, cliquez ici" at bounding box center [604, 384] width 332 height 33
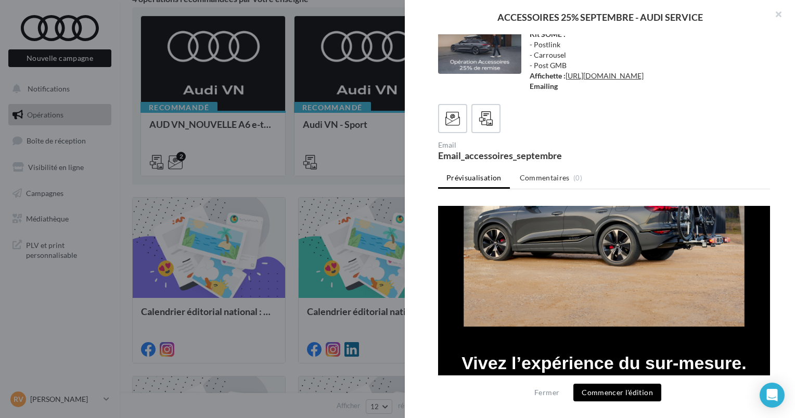
scroll to position [417, 0]
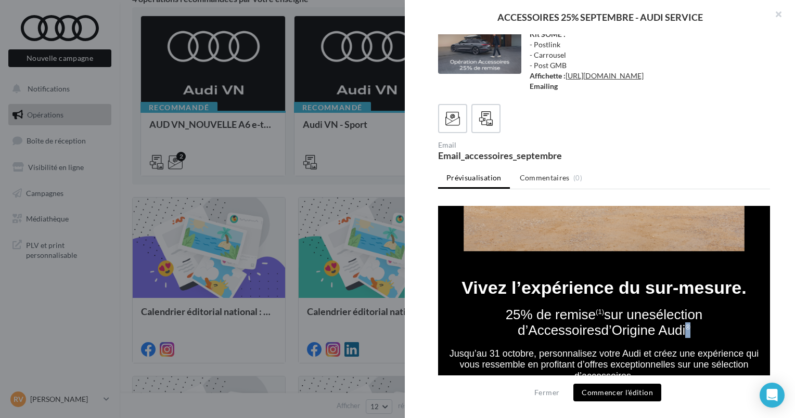
drag, startPoint x: 652, startPoint y: 310, endPoint x: 639, endPoint y: 312, distance: 12.6
click at [639, 312] on td "25% de remise (1) sur une sélection d’Accessoires d’Origine Audi ®" at bounding box center [604, 323] width 332 height 52
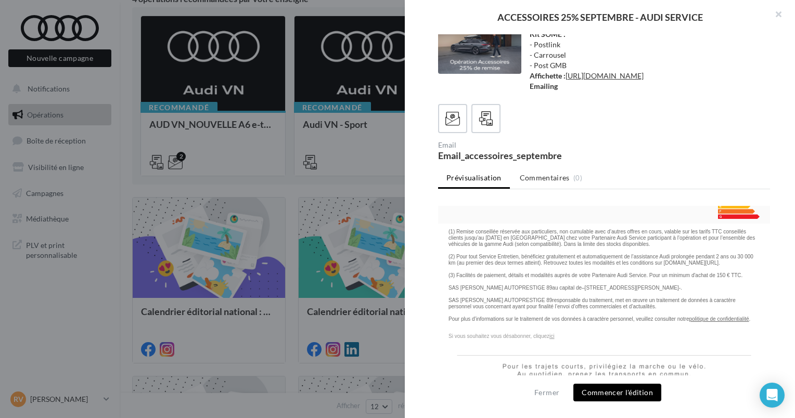
scroll to position [3071, 0]
